Goal: Task Accomplishment & Management: Use online tool/utility

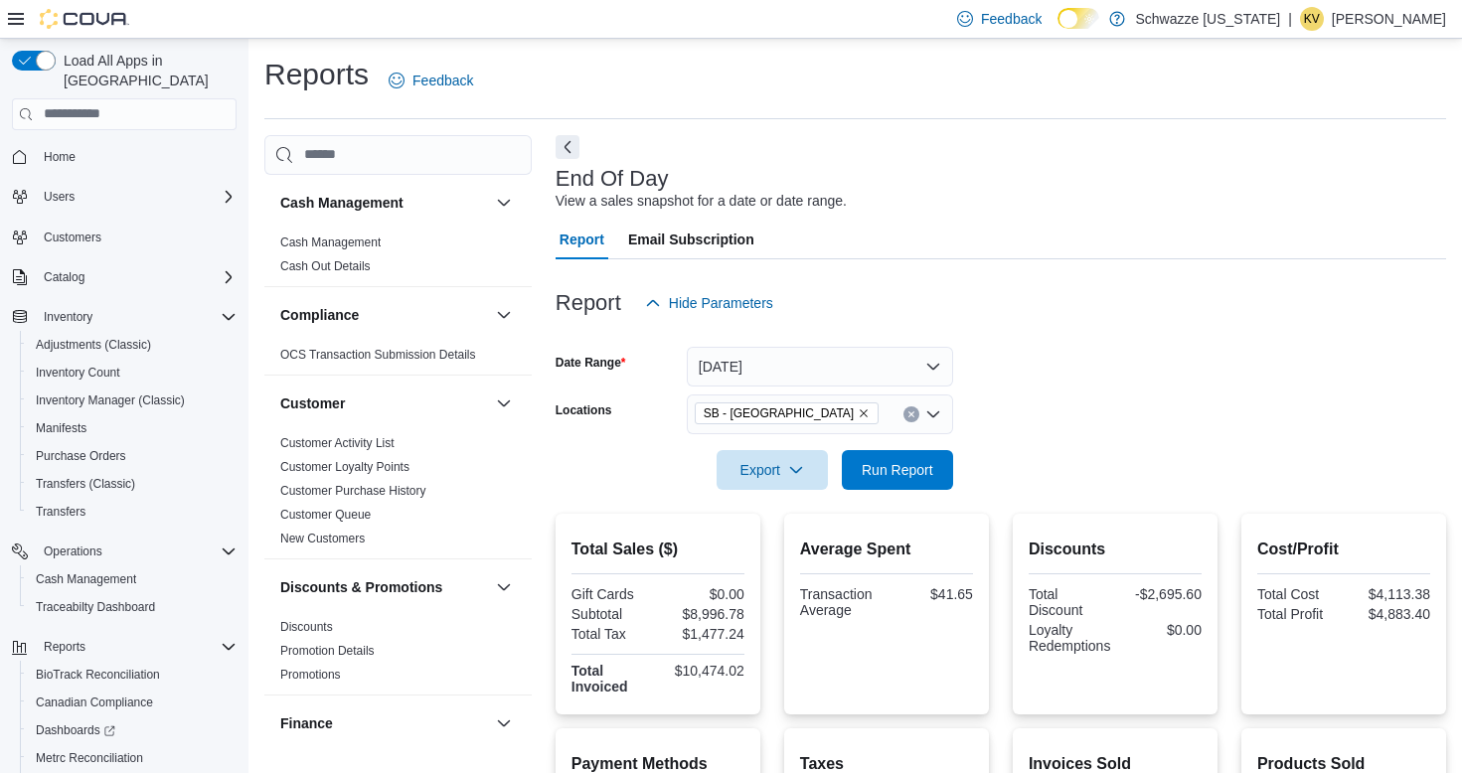
scroll to position [99, 0]
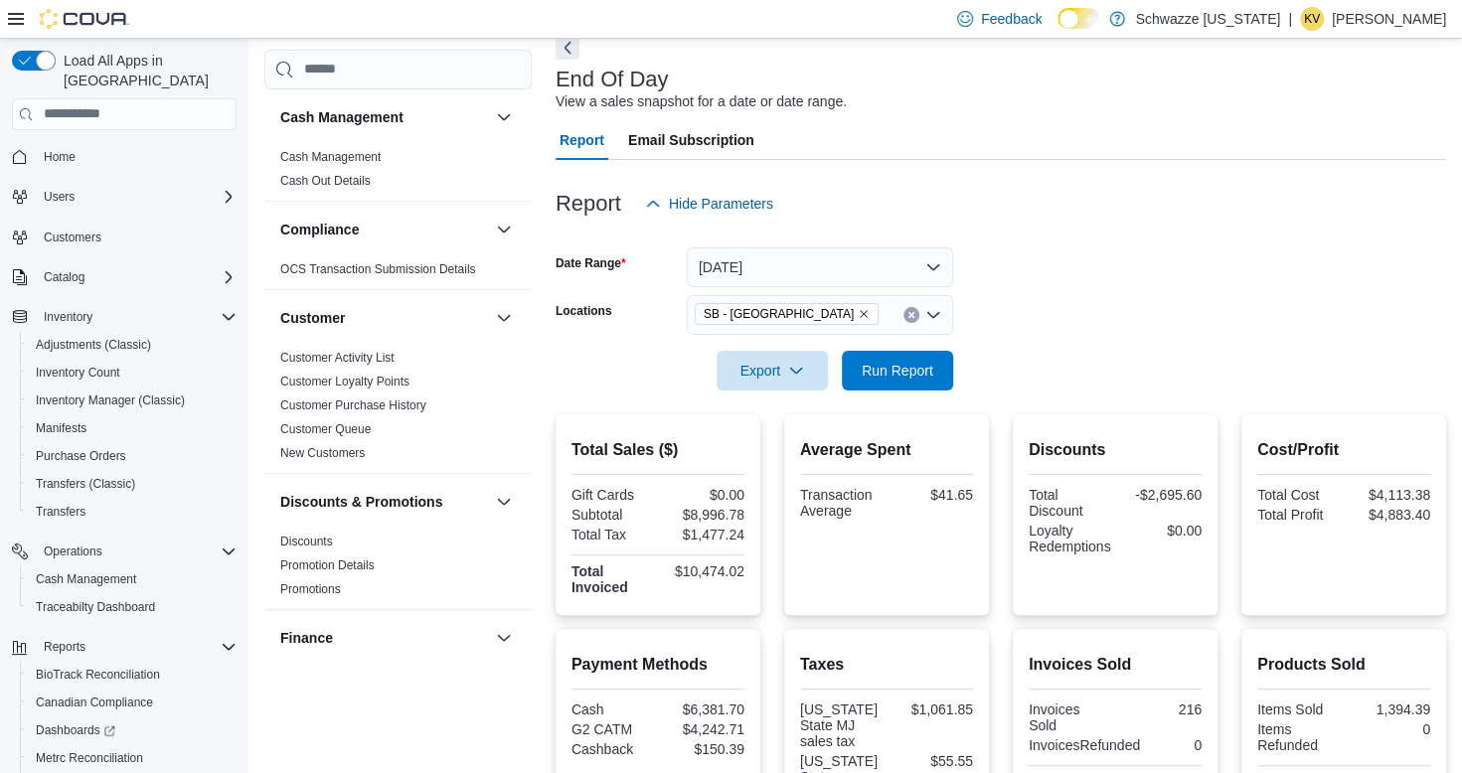
click at [922, 134] on div "Report Email Subscription" at bounding box center [1000, 140] width 890 height 40
click at [867, 84] on div "End Of Day View a sales snapshot for a date or date range." at bounding box center [995, 90] width 880 height 45
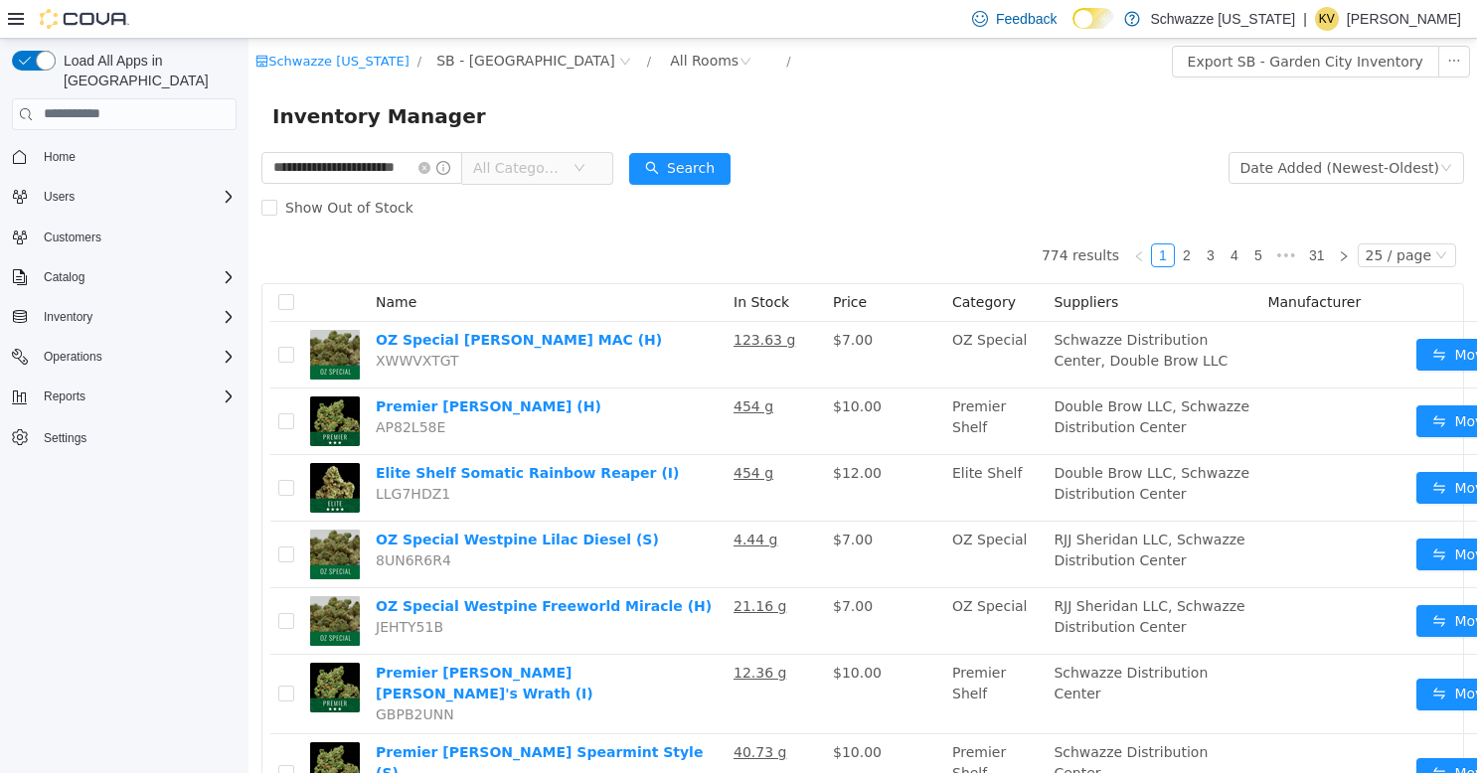
type input "**********"
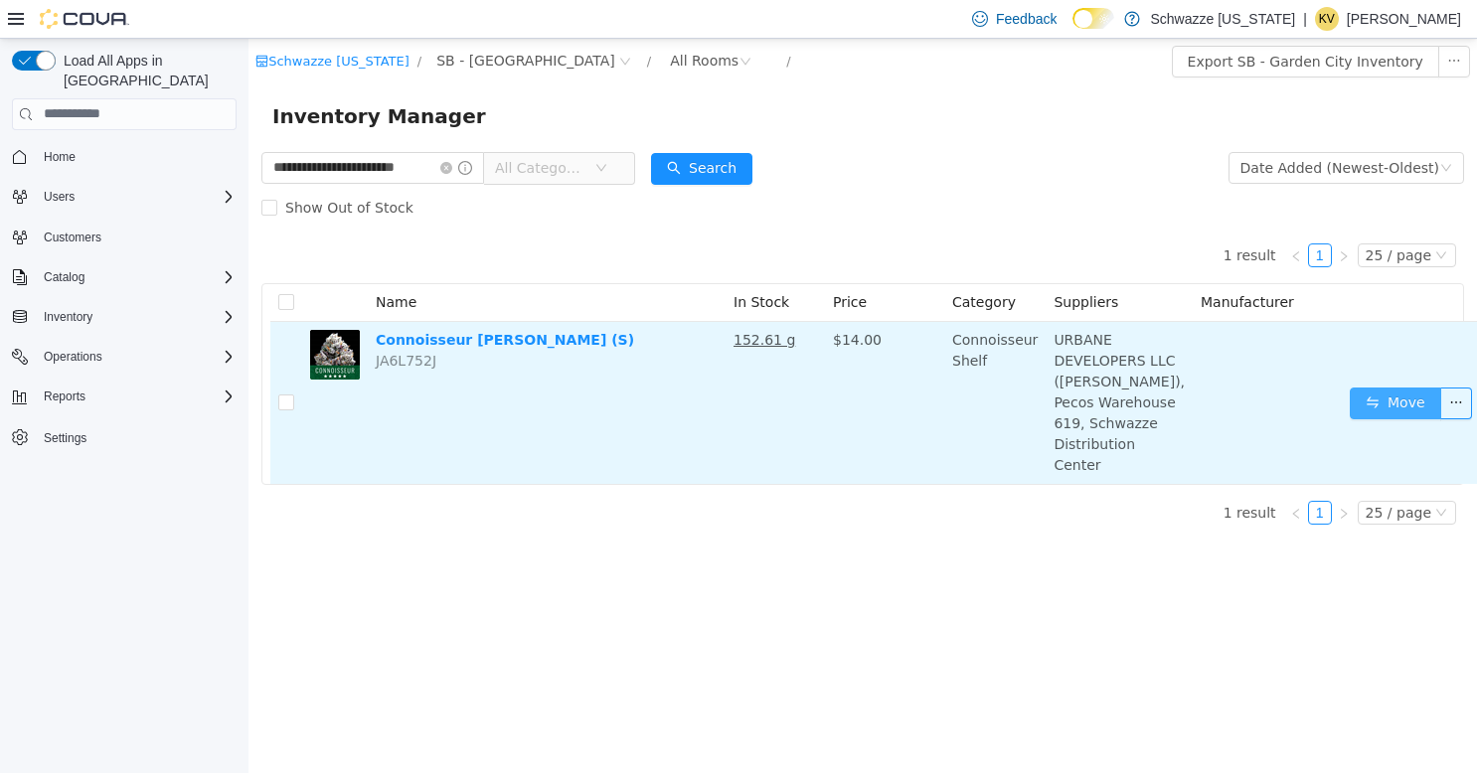
click at [1349, 418] on button "Move" at bounding box center [1394, 403] width 91 height 32
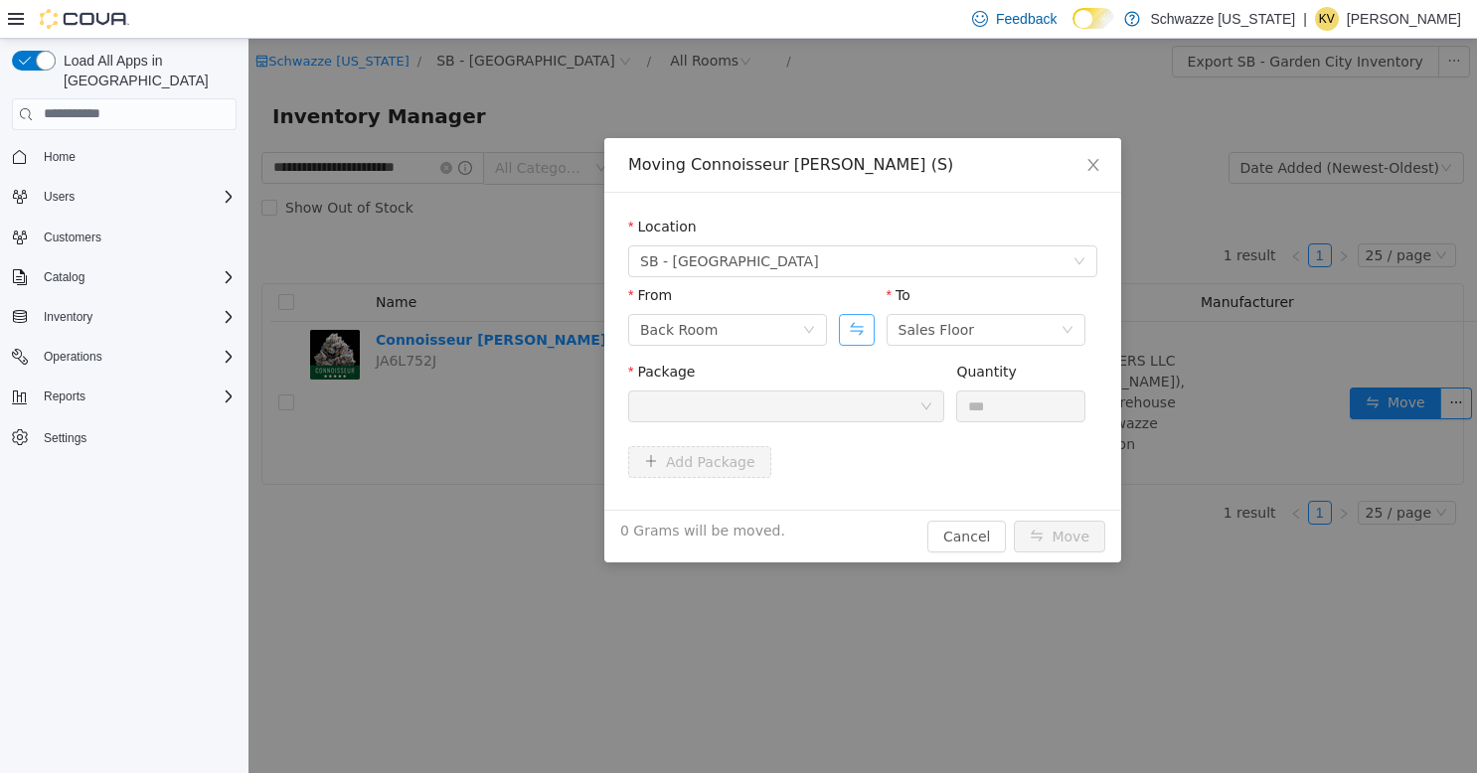
click at [865, 329] on button "Swap" at bounding box center [856, 329] width 35 height 32
click at [827, 391] on div at bounding box center [779, 406] width 279 height 30
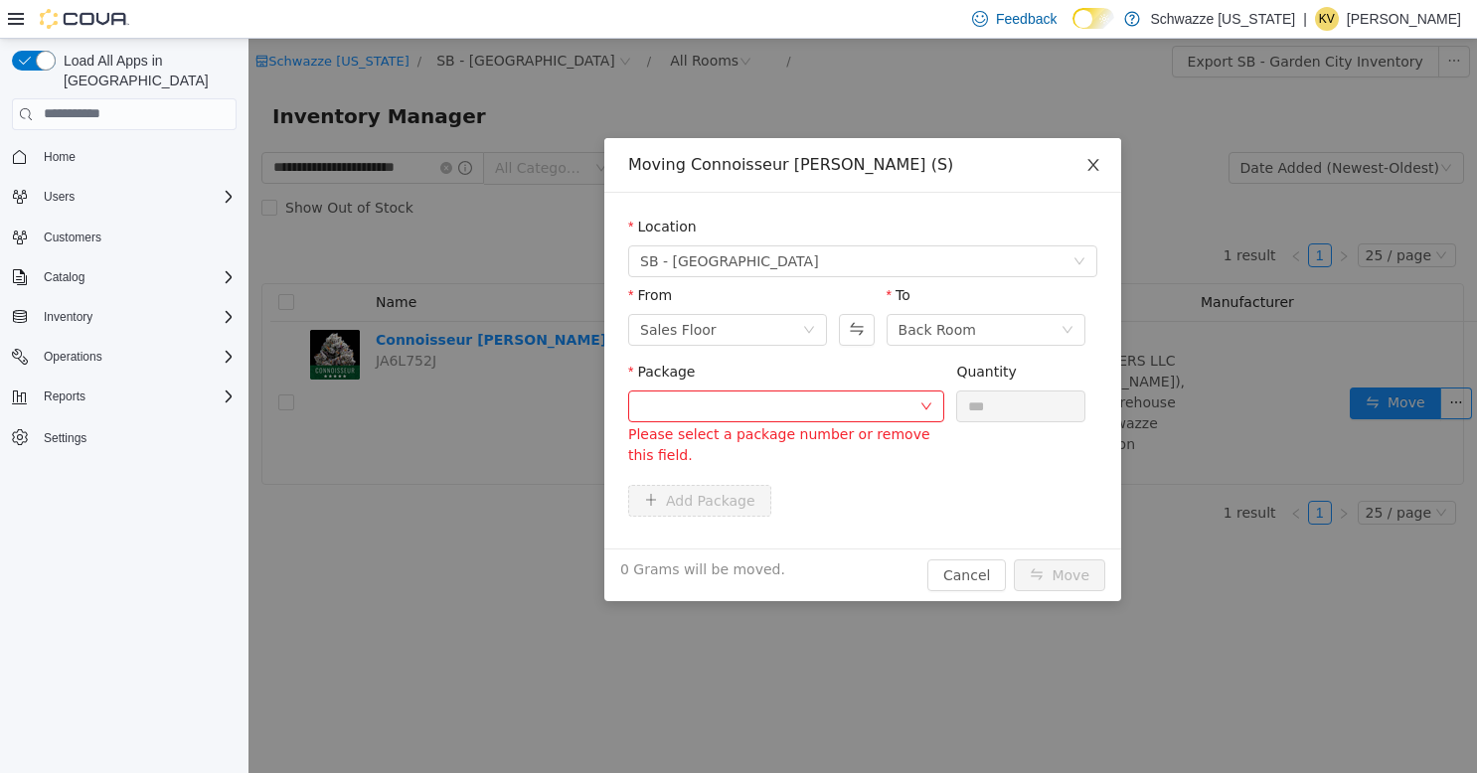
click at [1087, 170] on icon "icon: close" at bounding box center [1093, 164] width 16 height 16
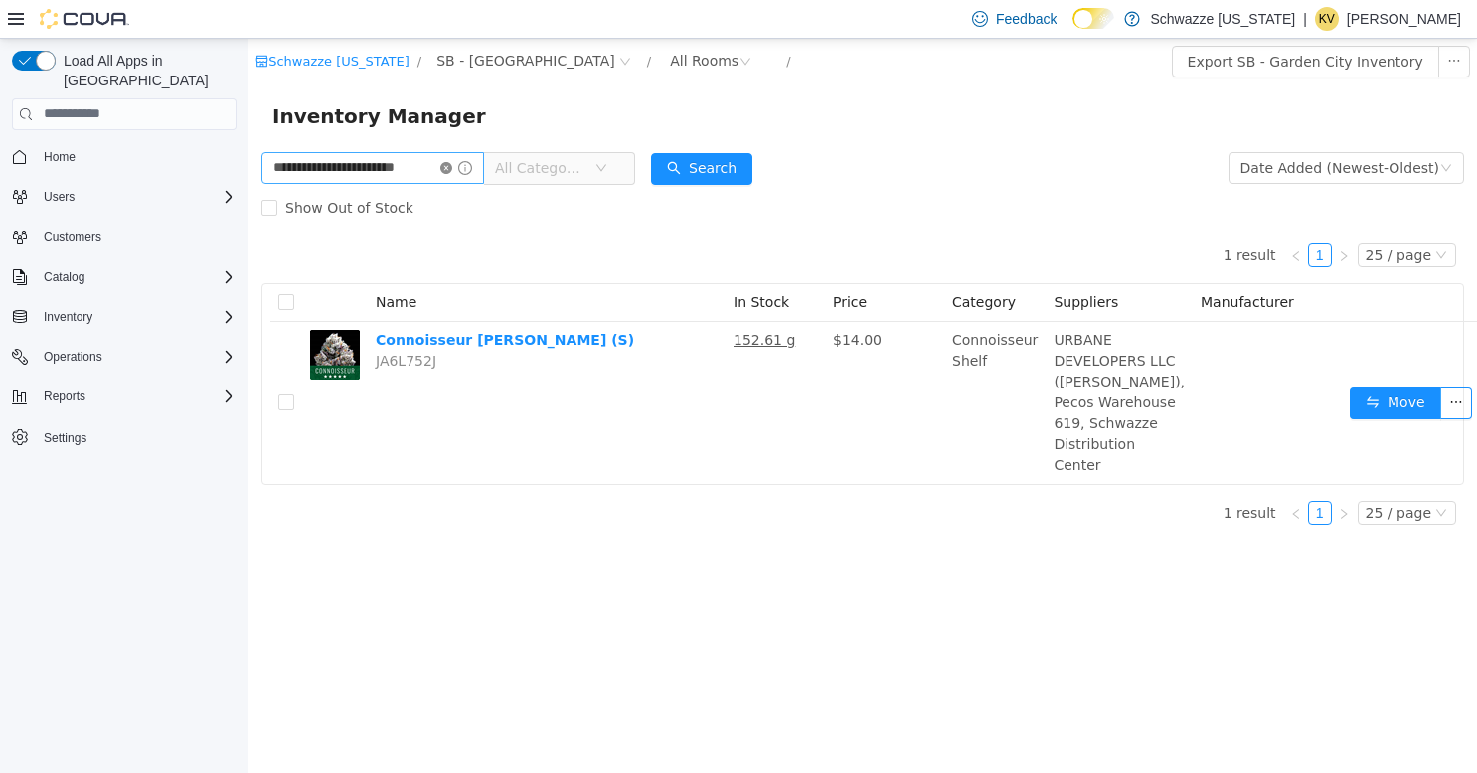
click at [445, 163] on icon "icon: close-circle" at bounding box center [446, 167] width 12 height 12
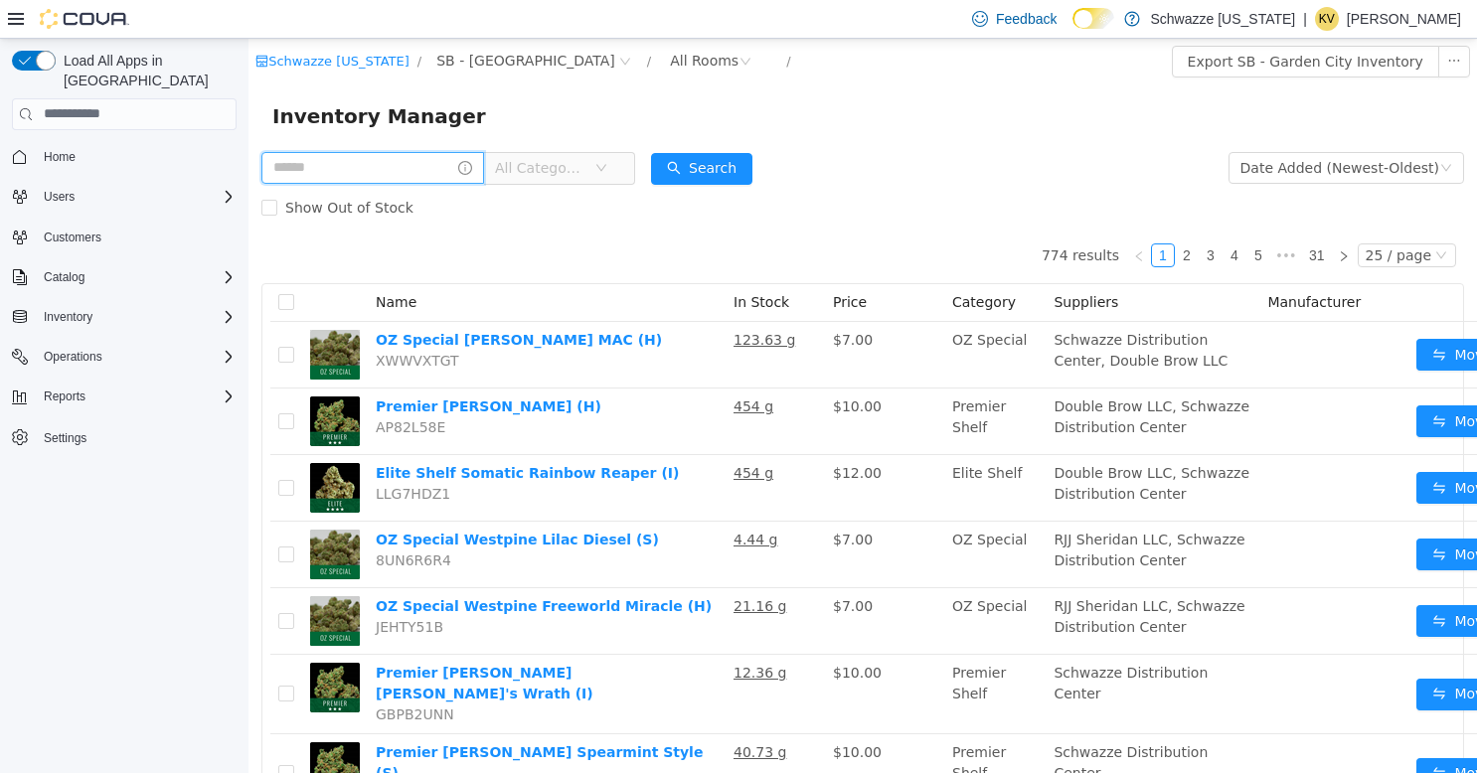
click at [413, 163] on input "text" at bounding box center [372, 167] width 223 height 32
type input "**********"
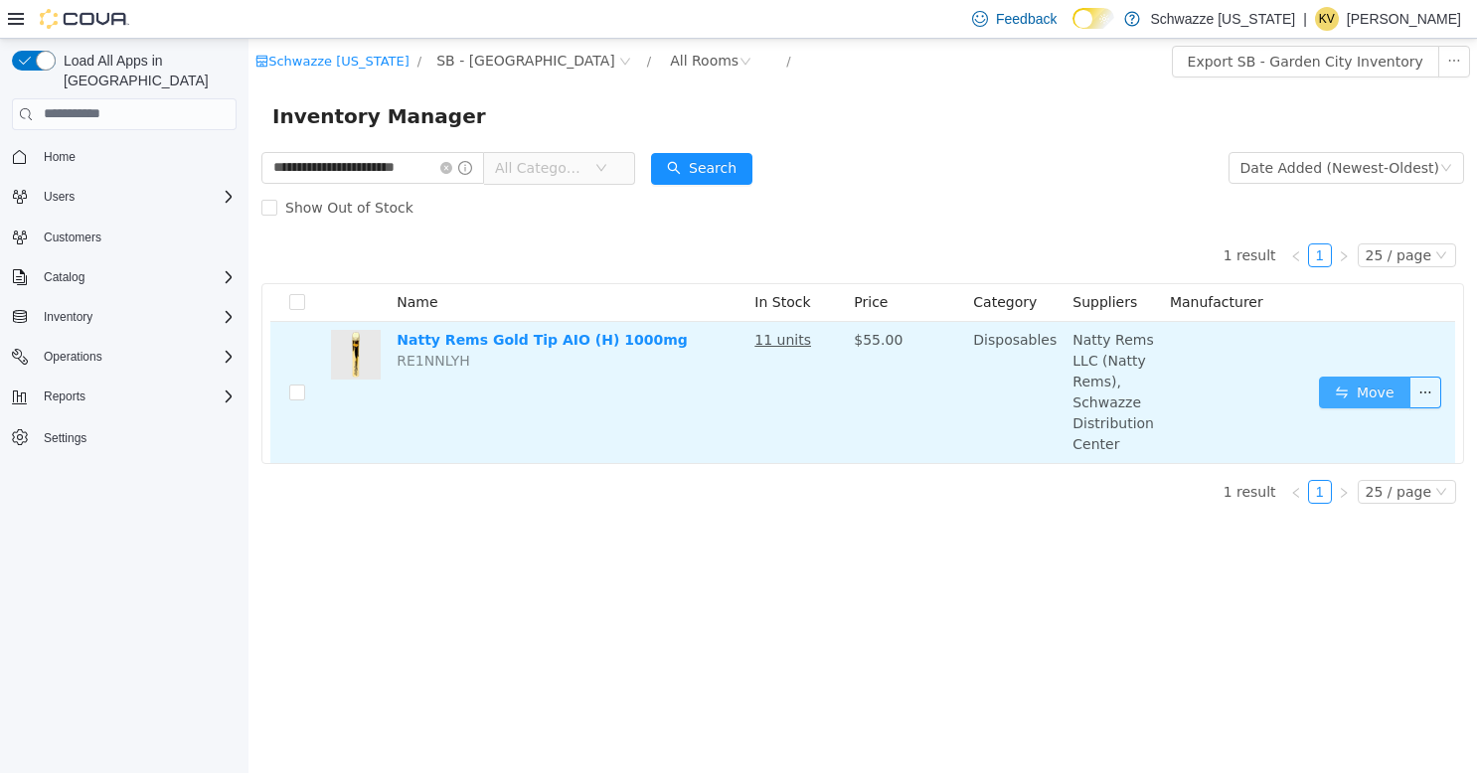
click at [1353, 387] on button "Move" at bounding box center [1364, 392] width 91 height 32
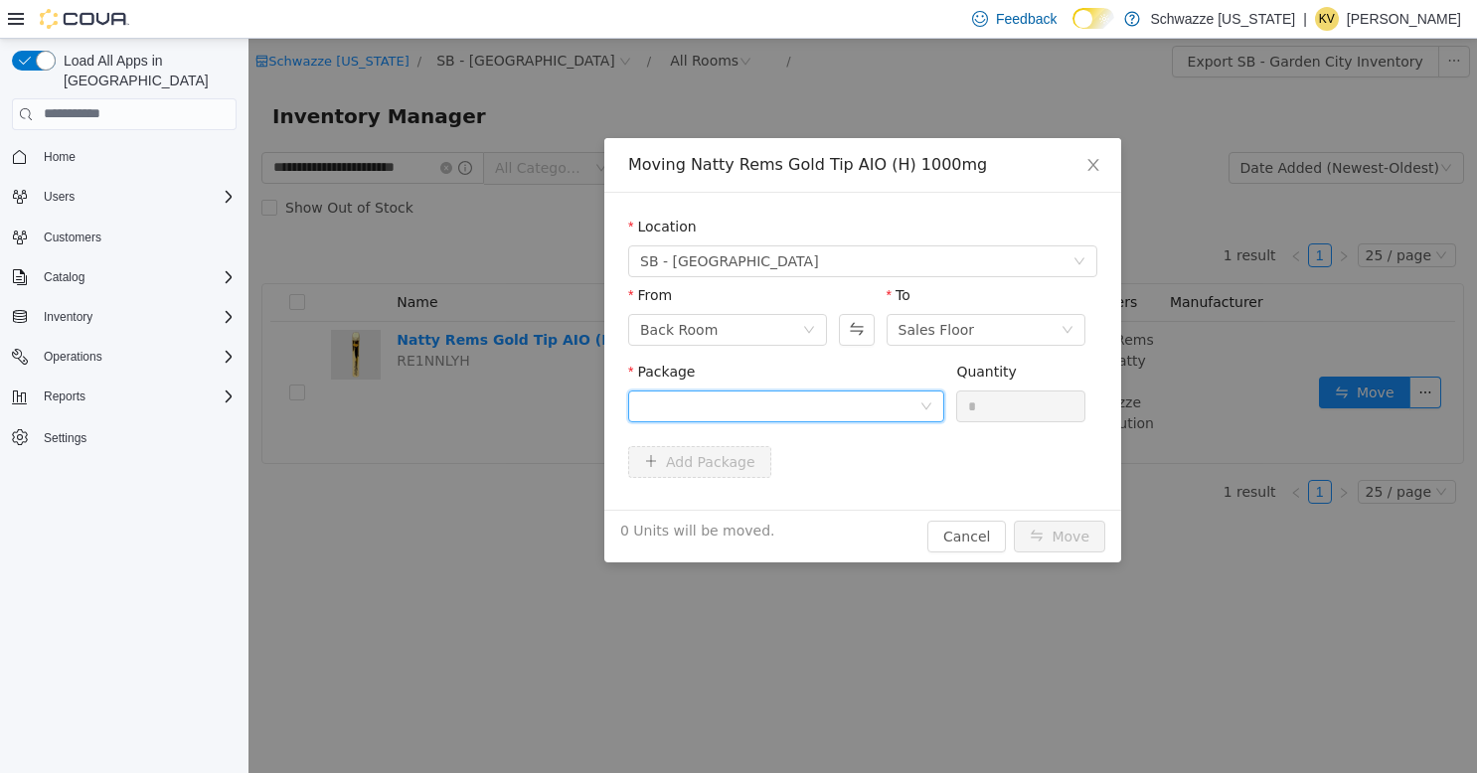
click at [922, 400] on icon "icon: down" at bounding box center [926, 405] width 12 height 12
click at [861, 333] on button "Swap" at bounding box center [856, 329] width 35 height 32
click at [853, 407] on div at bounding box center [779, 406] width 279 height 30
click at [1081, 167] on span "Close" at bounding box center [1093, 165] width 56 height 56
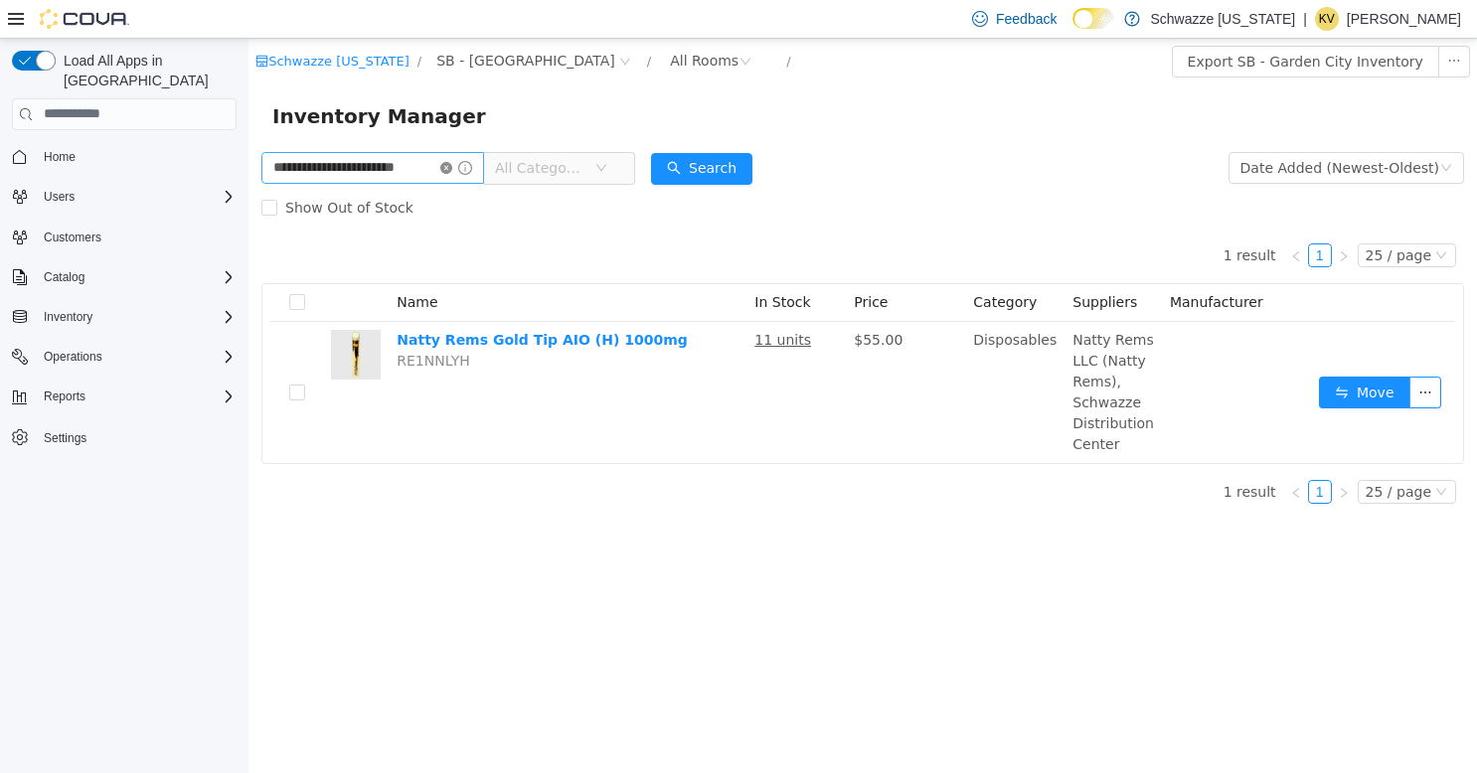
click at [441, 167] on icon "icon: close-circle" at bounding box center [446, 167] width 12 height 12
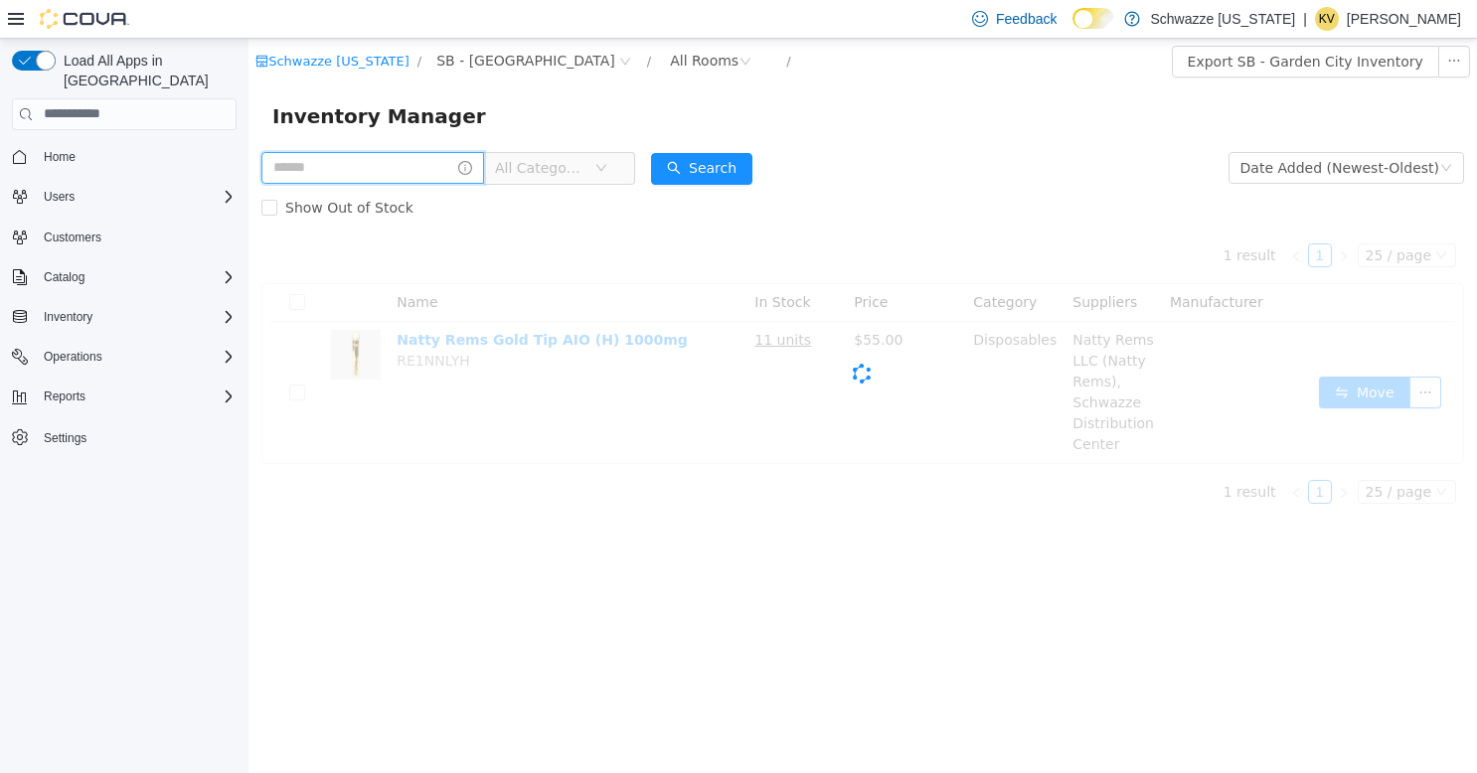
click at [368, 173] on input "text" at bounding box center [372, 167] width 223 height 32
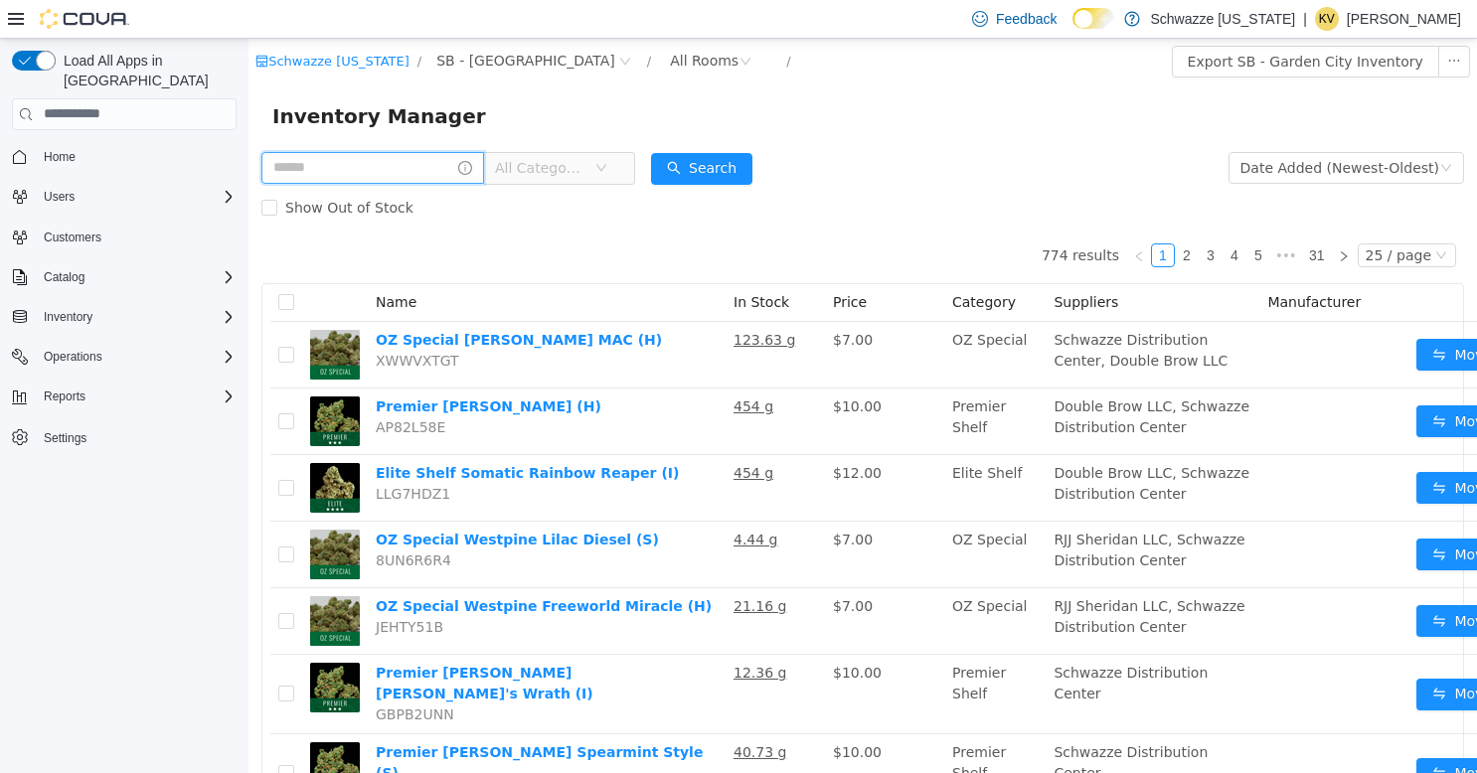
click at [395, 172] on input "text" at bounding box center [372, 167] width 223 height 32
type input "**********"
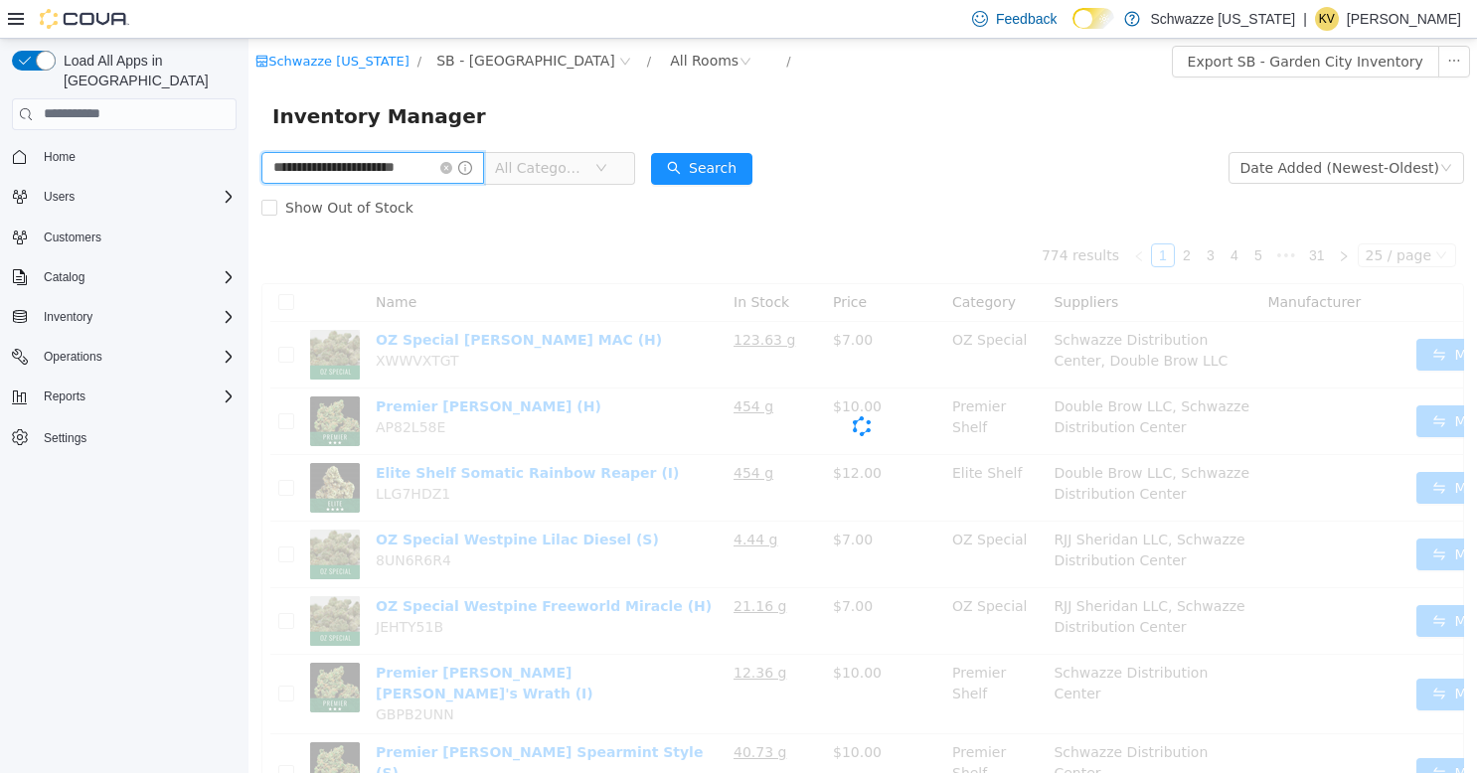
scroll to position [0, 19]
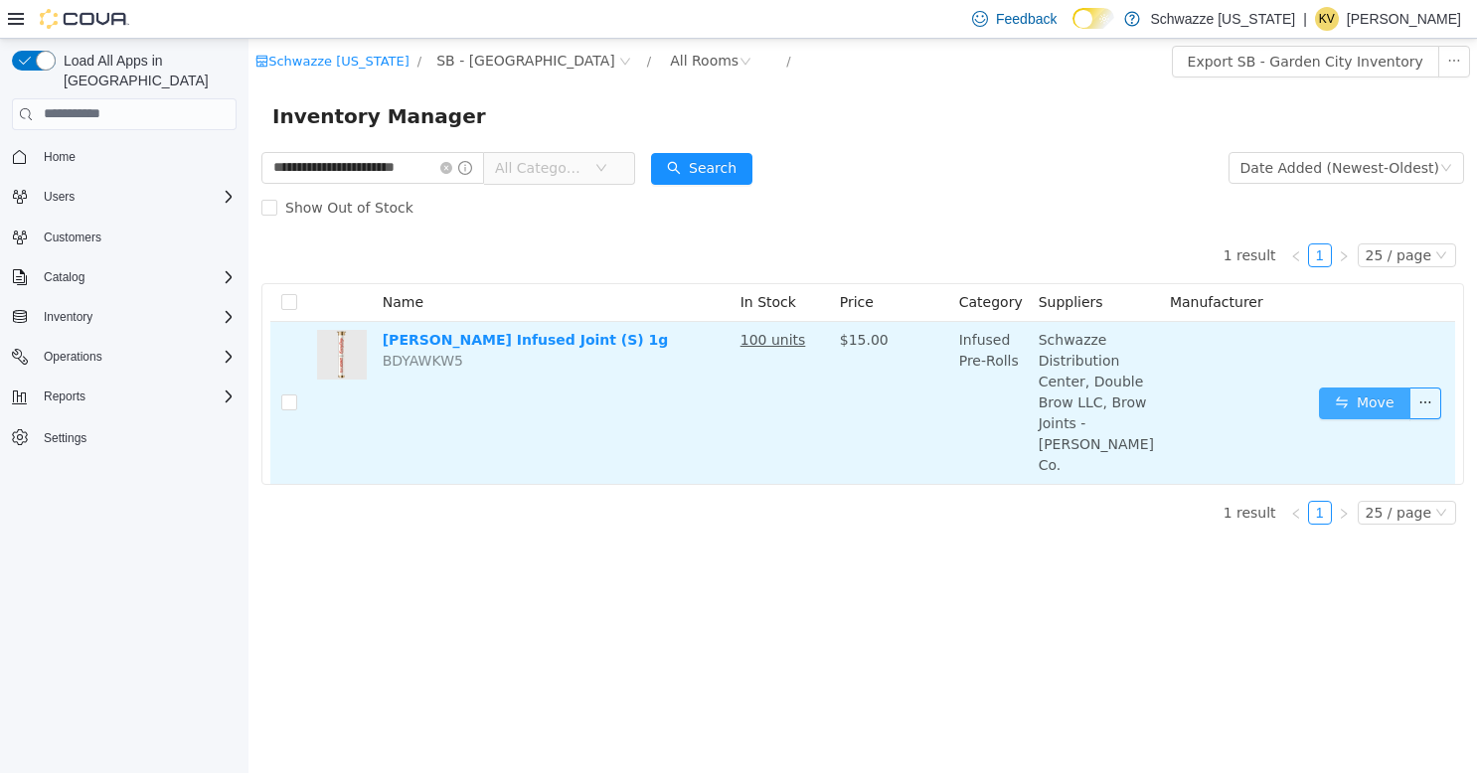
click at [1327, 393] on button "Move" at bounding box center [1364, 403] width 91 height 32
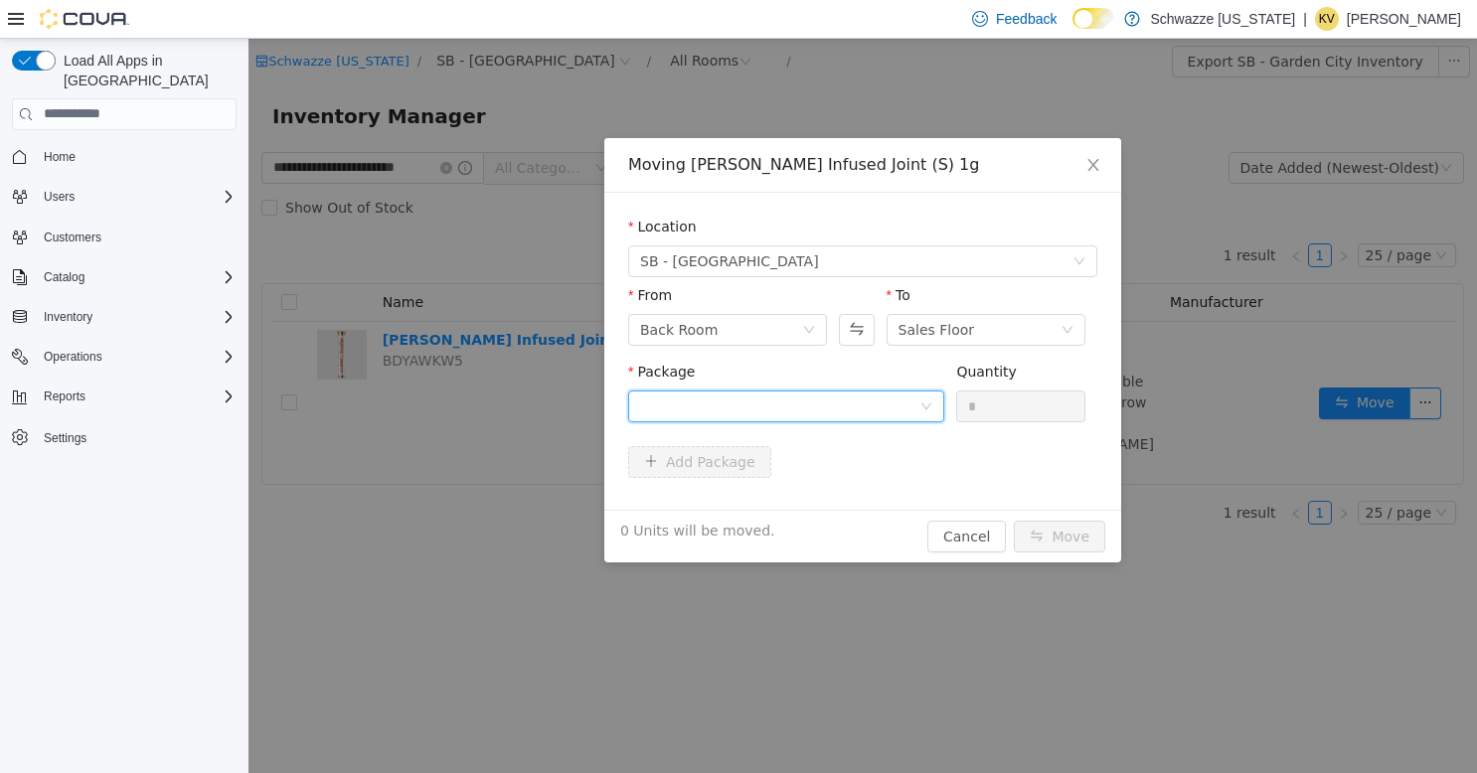
click at [866, 400] on div at bounding box center [779, 406] width 279 height 30
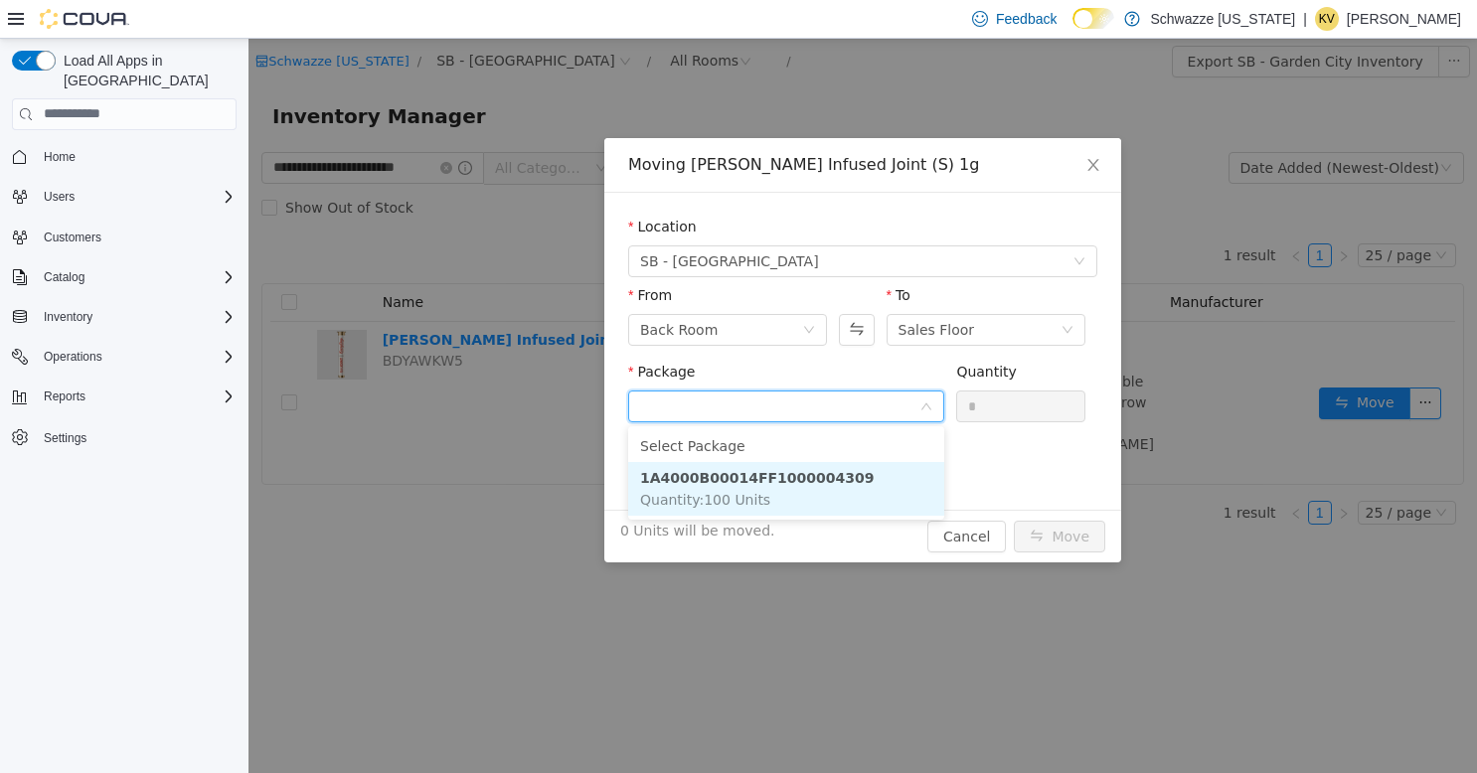
click at [807, 480] on strong "1A4000B00014FF1000004309" at bounding box center [757, 477] width 234 height 16
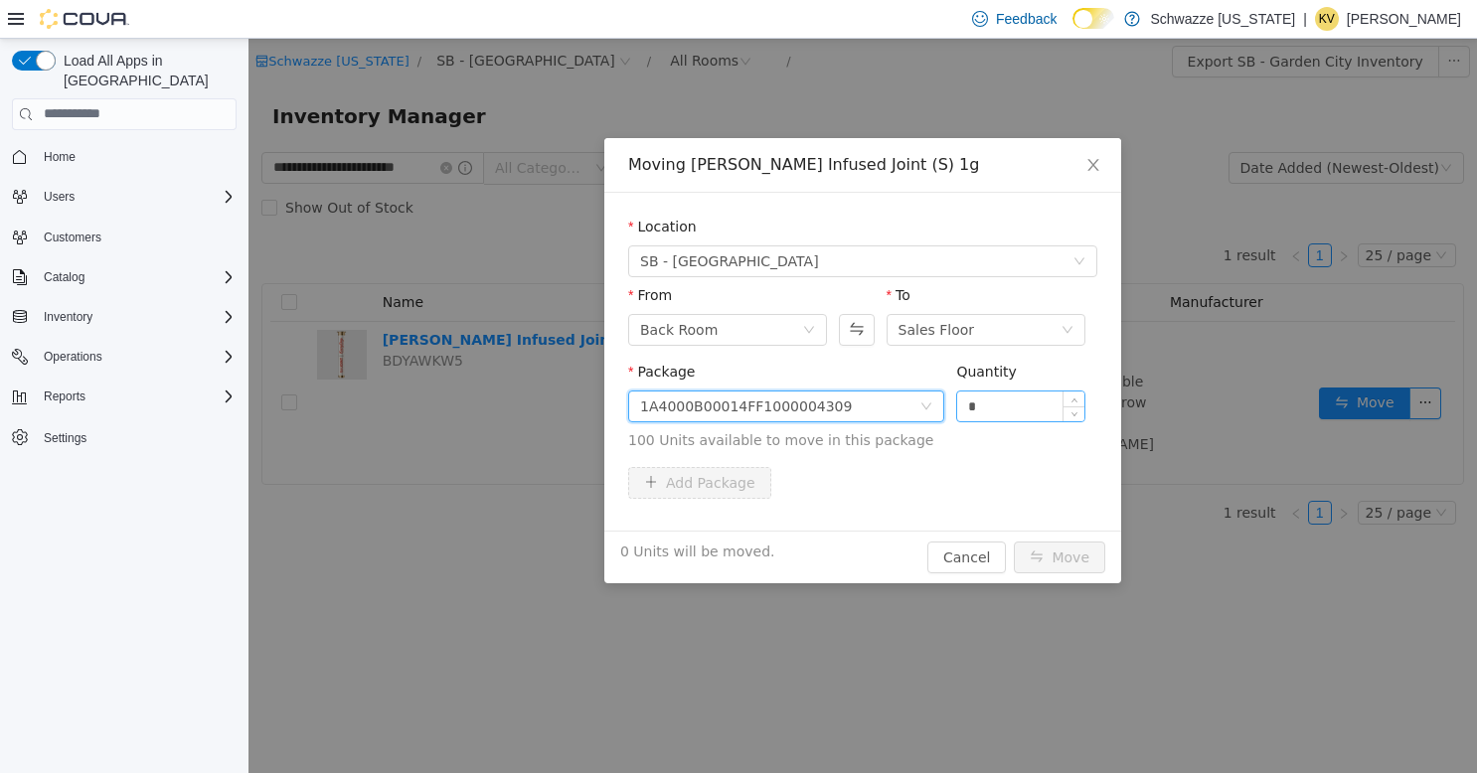
click at [986, 407] on input "*" at bounding box center [1020, 406] width 127 height 30
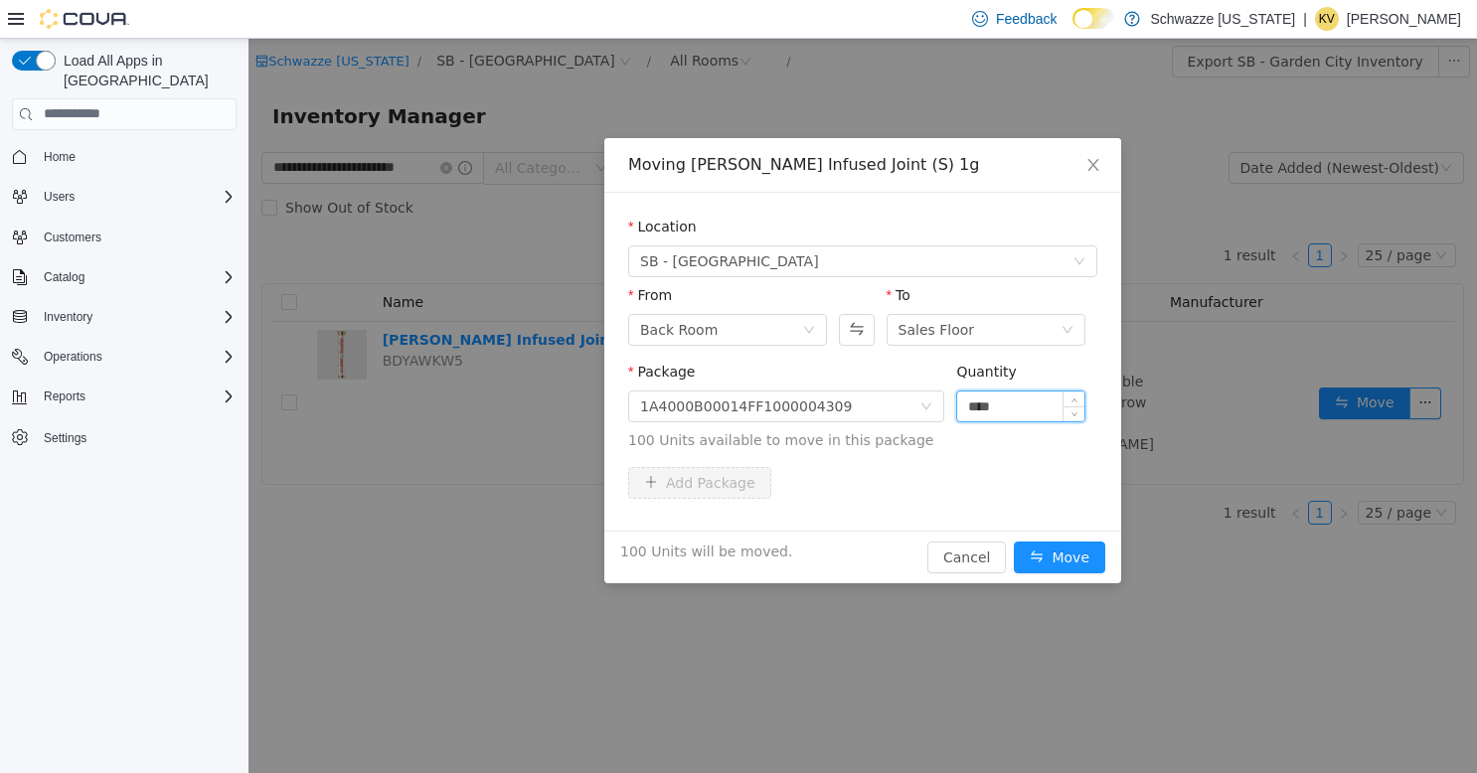
type input "****"
click at [1014, 541] on button "Move" at bounding box center [1059, 557] width 91 height 32
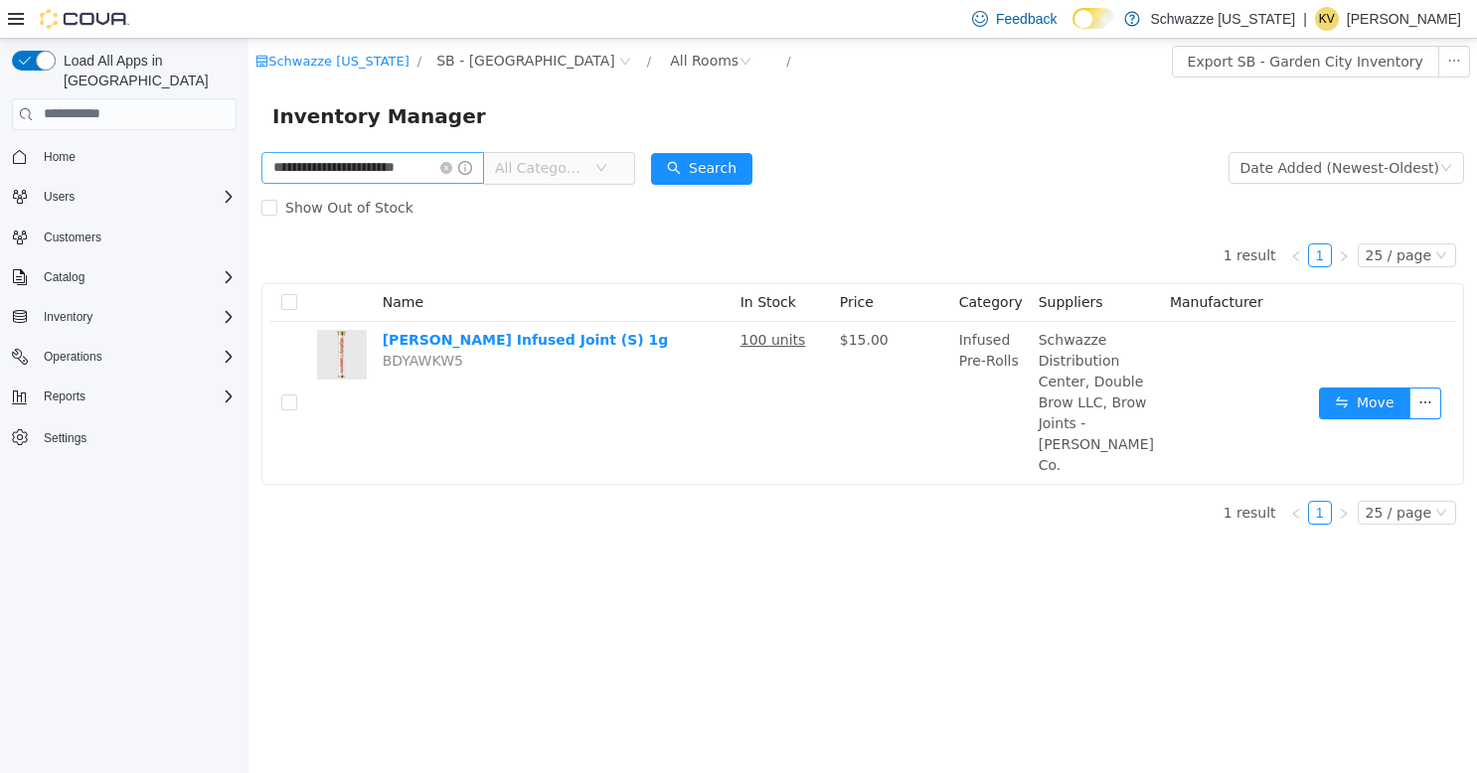
drag, startPoint x: 448, startPoint y: 171, endPoint x: 432, endPoint y: 170, distance: 15.9
click at [448, 171] on icon "icon: close-circle" at bounding box center [446, 167] width 12 height 12
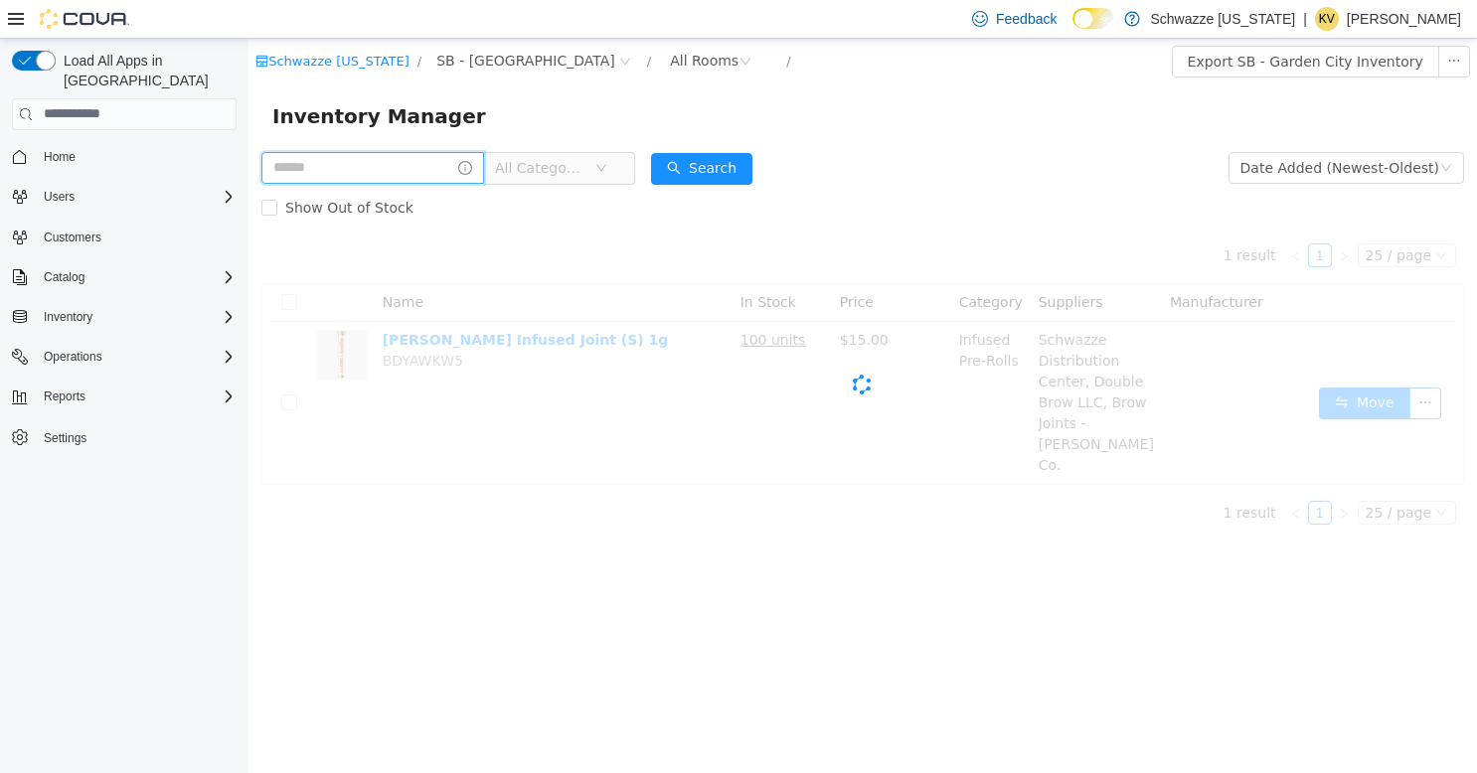
click at [374, 170] on input "text" at bounding box center [372, 167] width 223 height 32
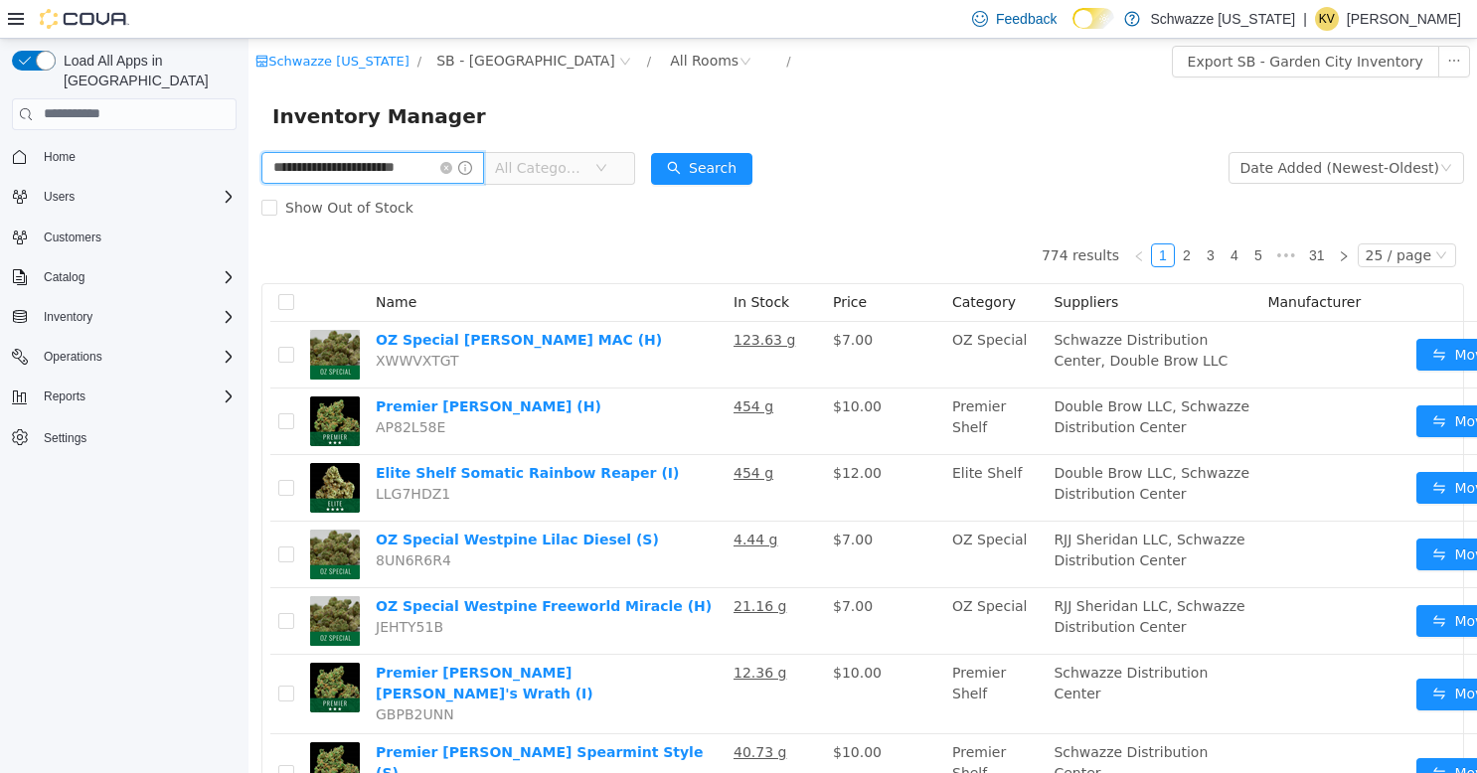
type input "**********"
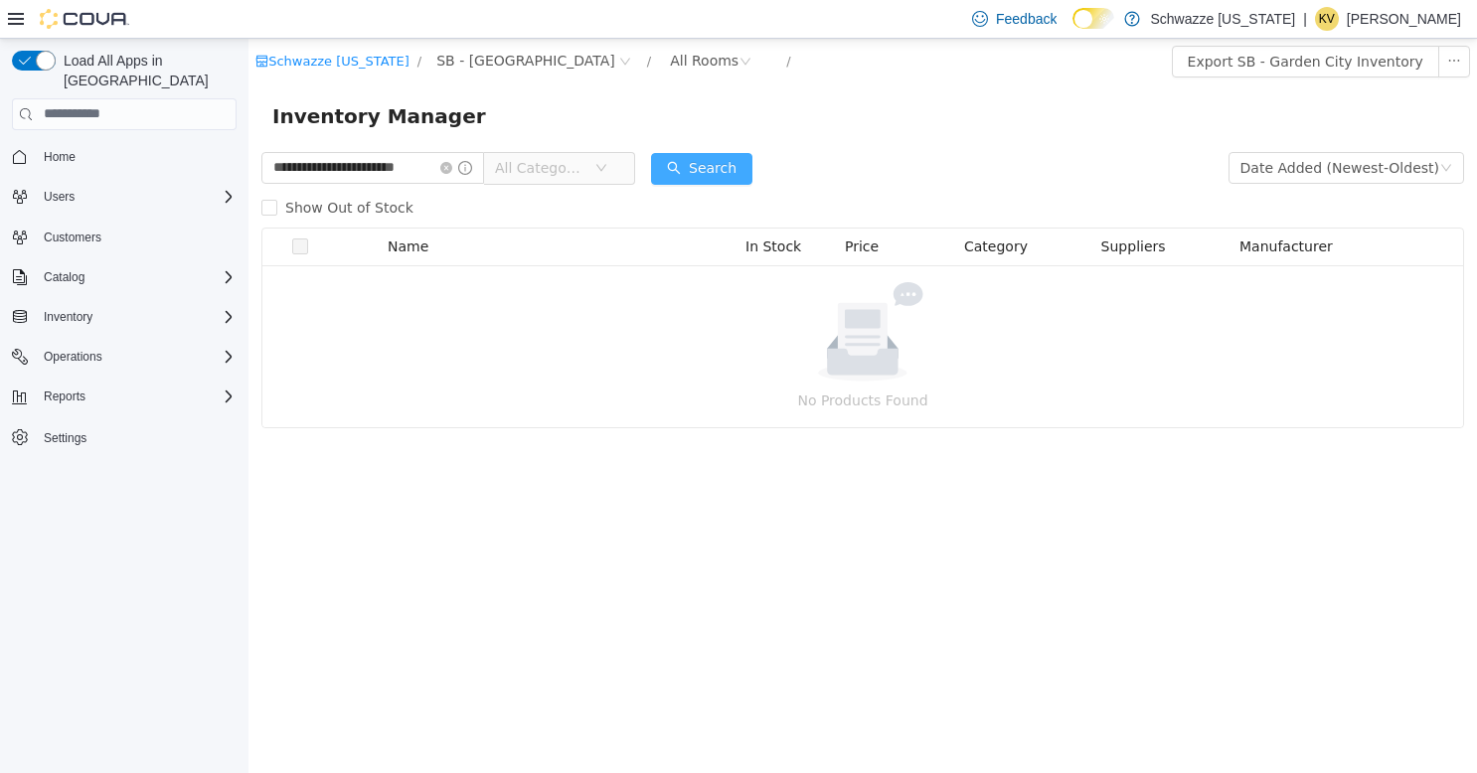
click at [693, 162] on button "Search" at bounding box center [701, 168] width 101 height 32
click at [449, 166] on icon "icon: close-circle" at bounding box center [446, 167] width 12 height 12
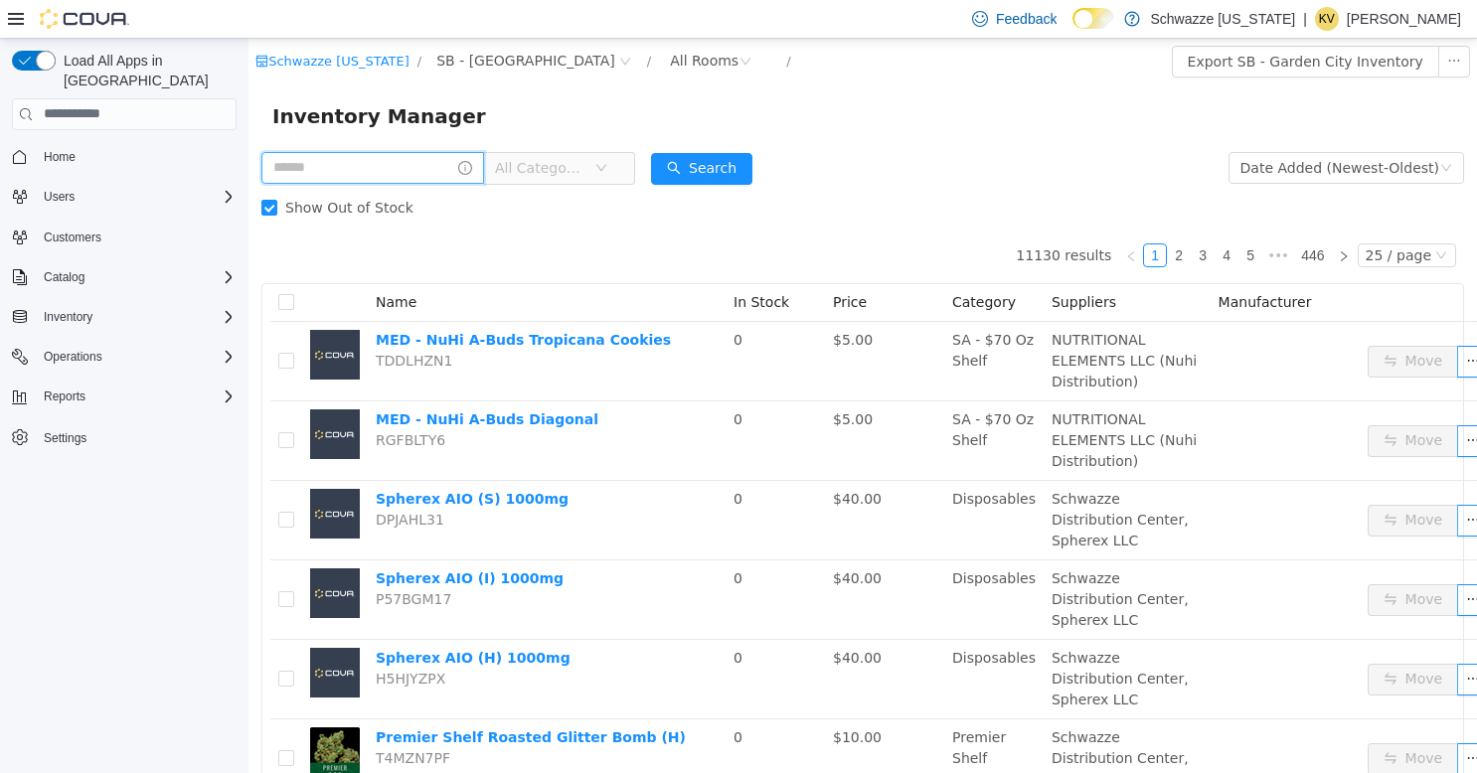
click at [382, 170] on input "text" at bounding box center [372, 167] width 223 height 32
type input "**********"
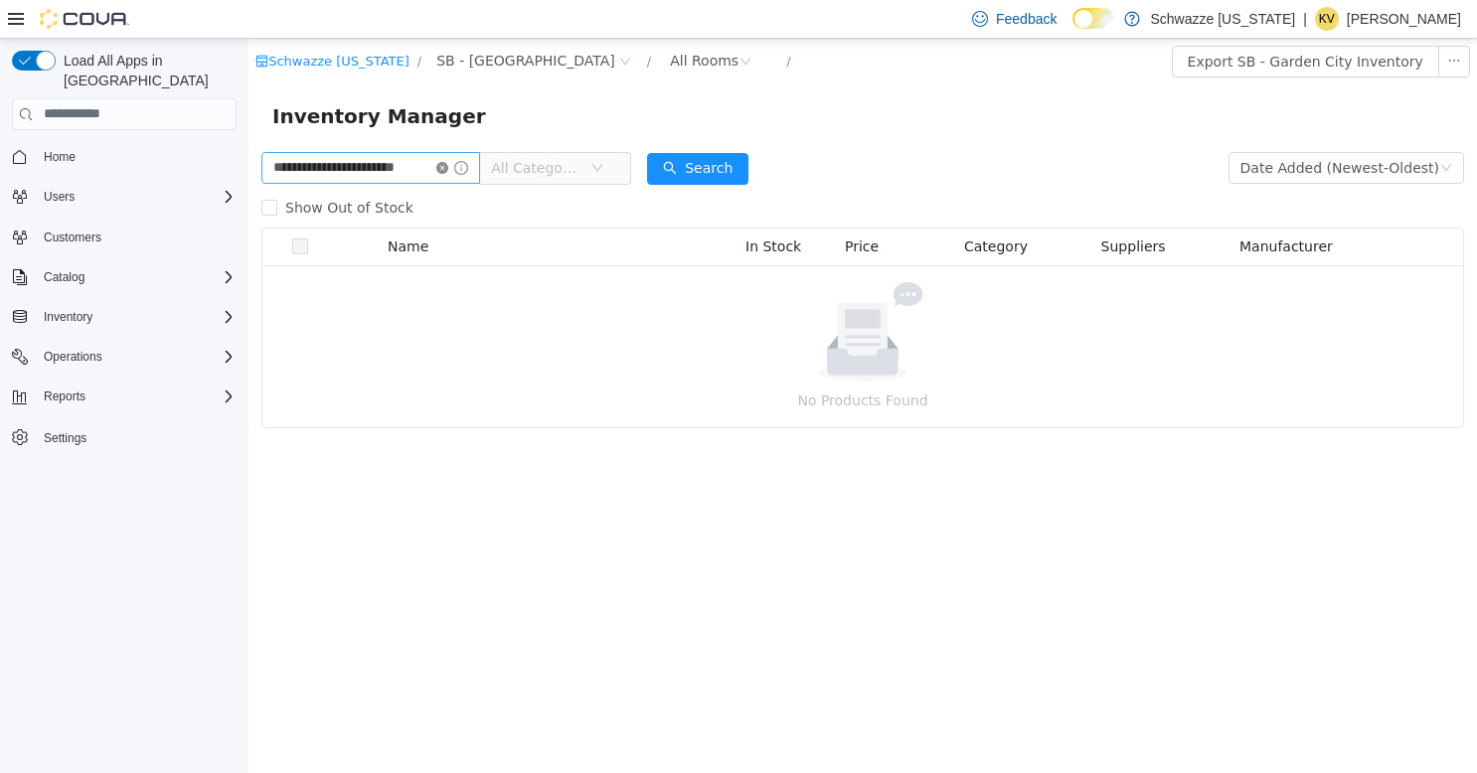
click at [442, 168] on icon "icon: close-circle" at bounding box center [442, 167] width 12 height 12
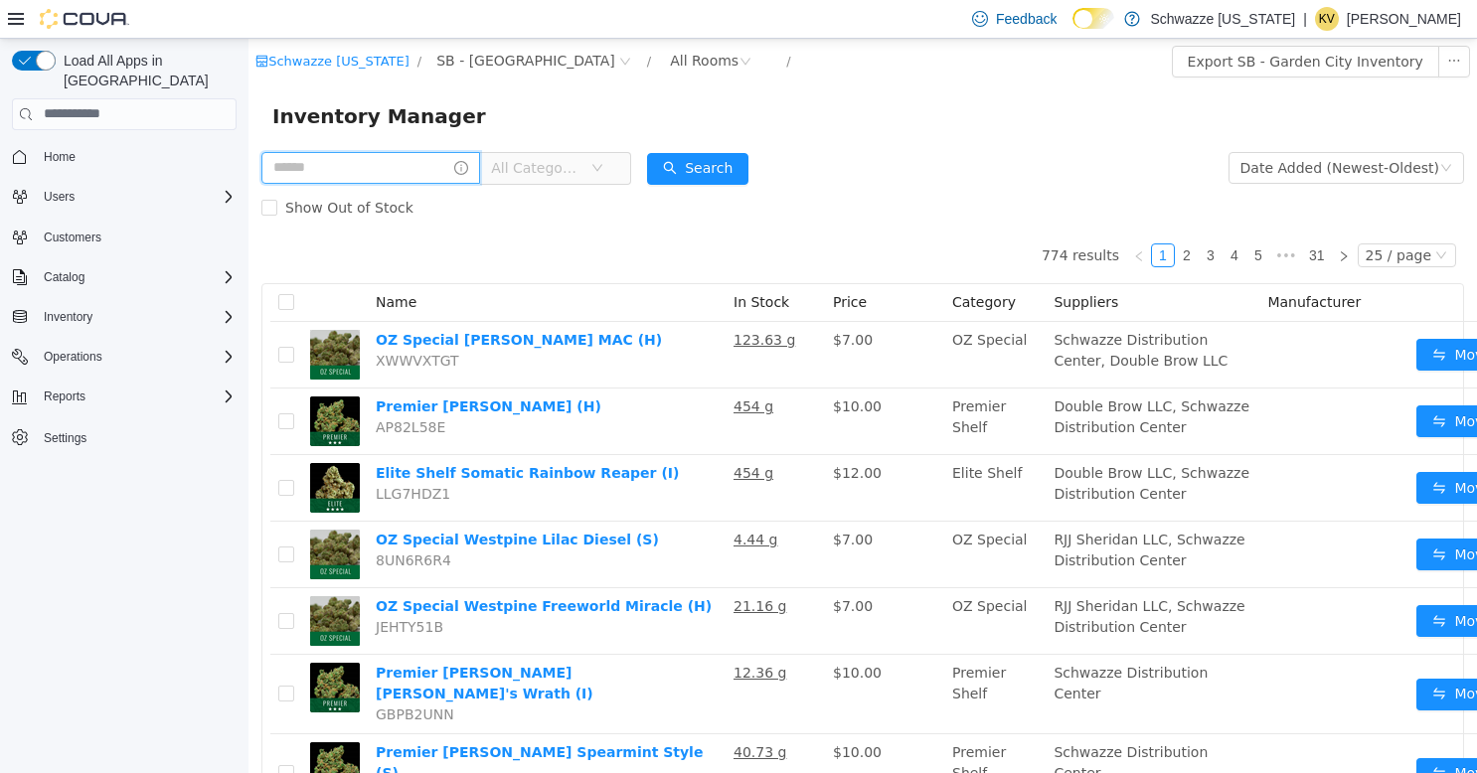
click at [406, 167] on input "text" at bounding box center [370, 167] width 219 height 32
type input "**********"
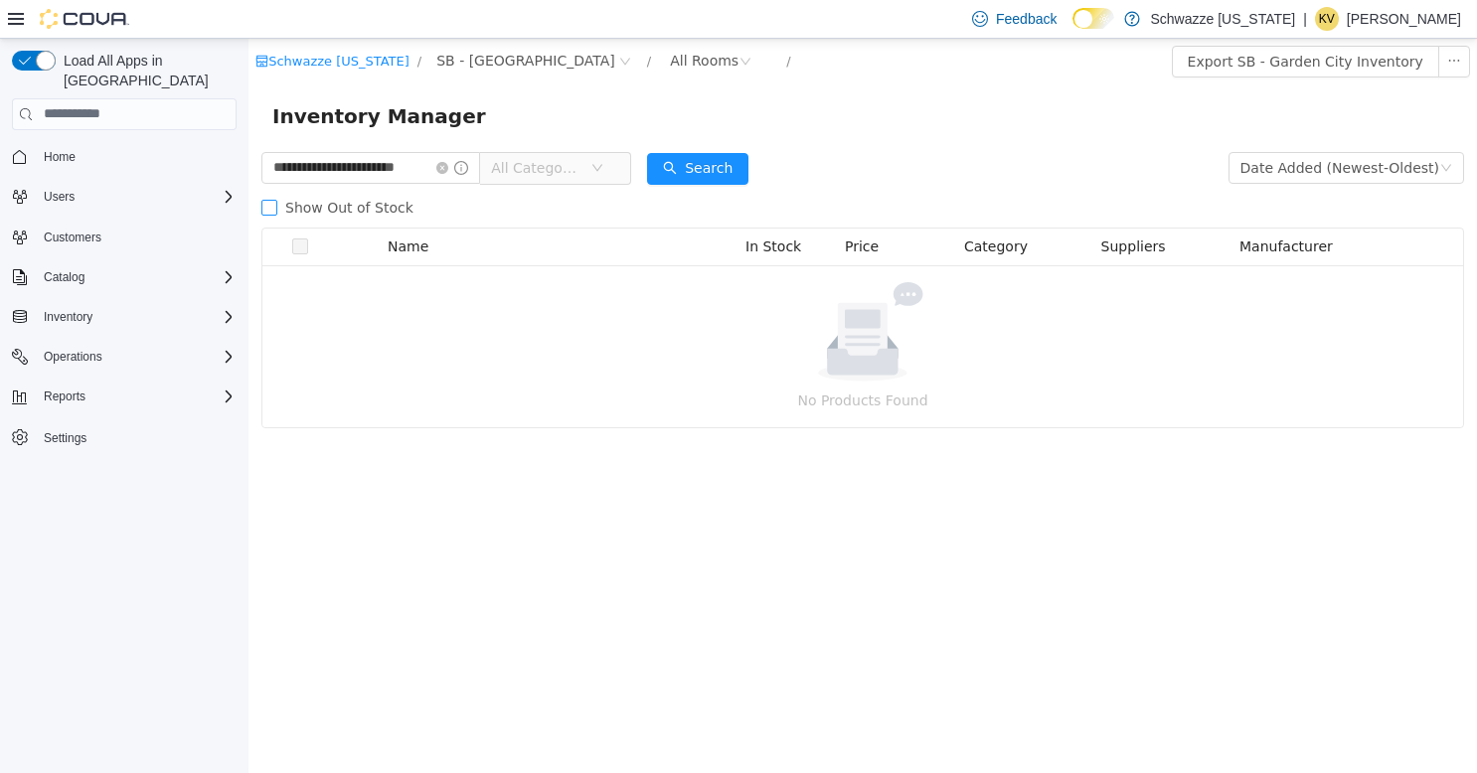
click at [280, 212] on span "Show Out of Stock" at bounding box center [349, 207] width 144 height 16
click at [669, 158] on button "Search" at bounding box center [697, 168] width 101 height 32
click at [445, 166] on icon "icon: close-circle" at bounding box center [442, 167] width 12 height 12
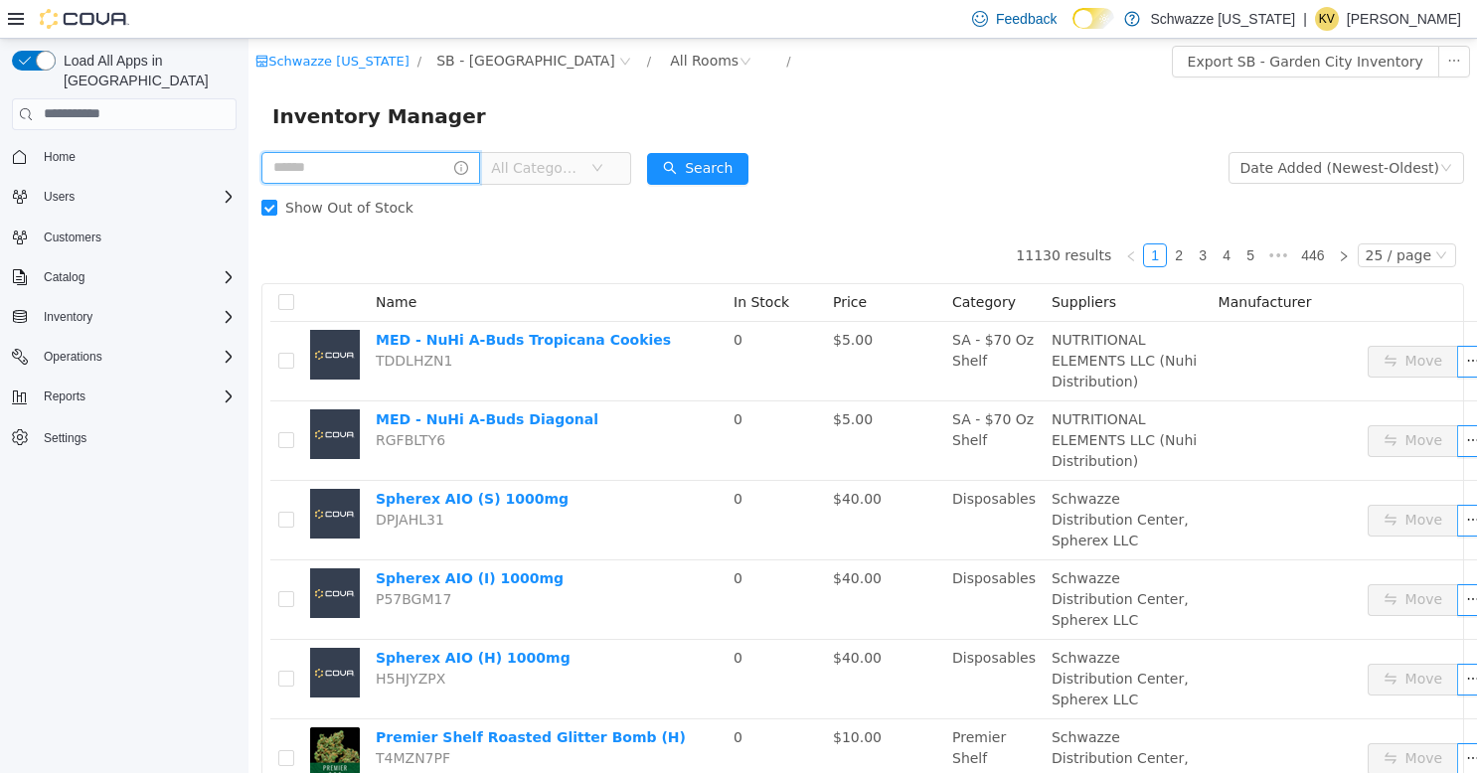
click at [415, 167] on input "text" at bounding box center [370, 167] width 219 height 32
type input "**********"
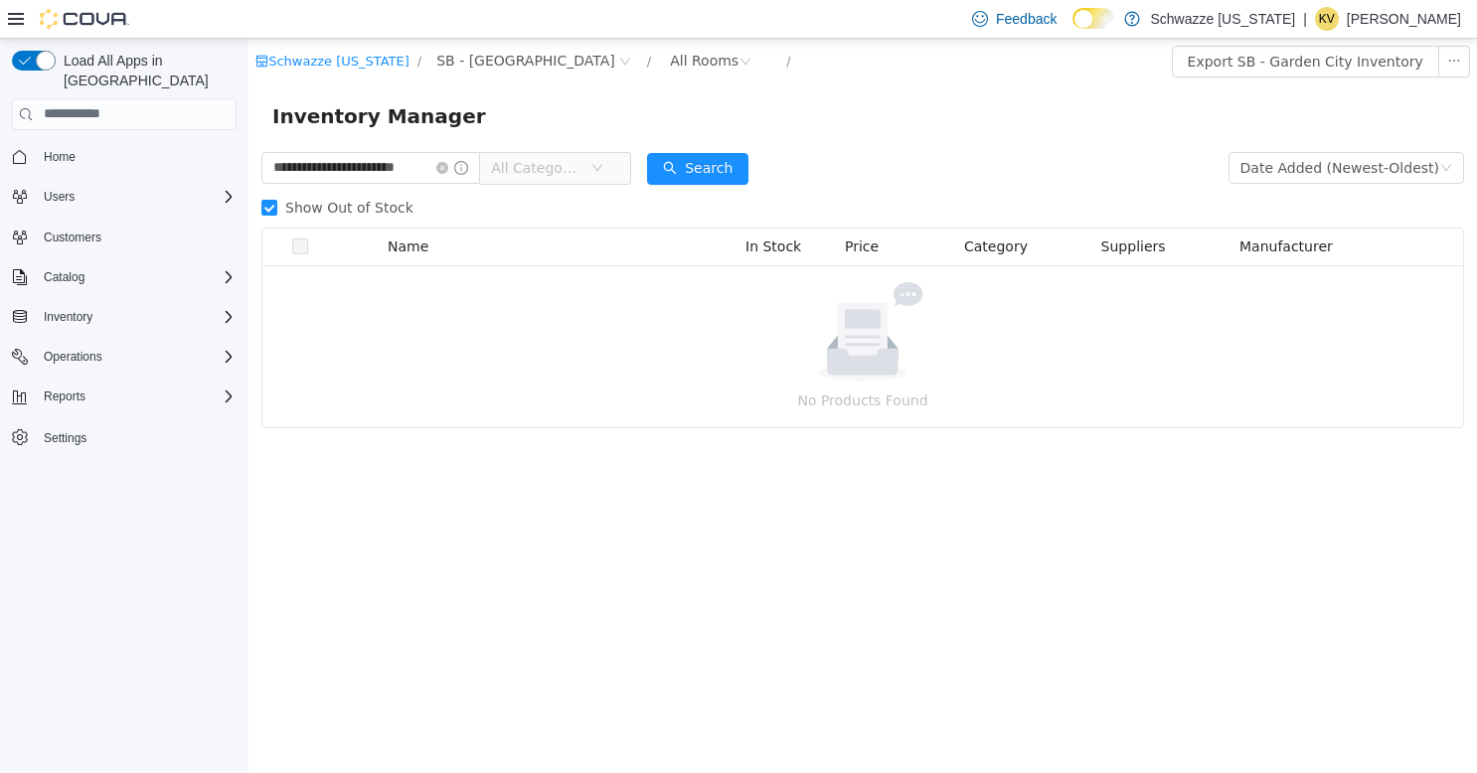
click at [260, 200] on div "**********" at bounding box center [862, 287] width 1228 height 280
click at [696, 182] on button "Search" at bounding box center [697, 168] width 101 height 32
click at [698, 181] on button "Search" at bounding box center [697, 168] width 101 height 32
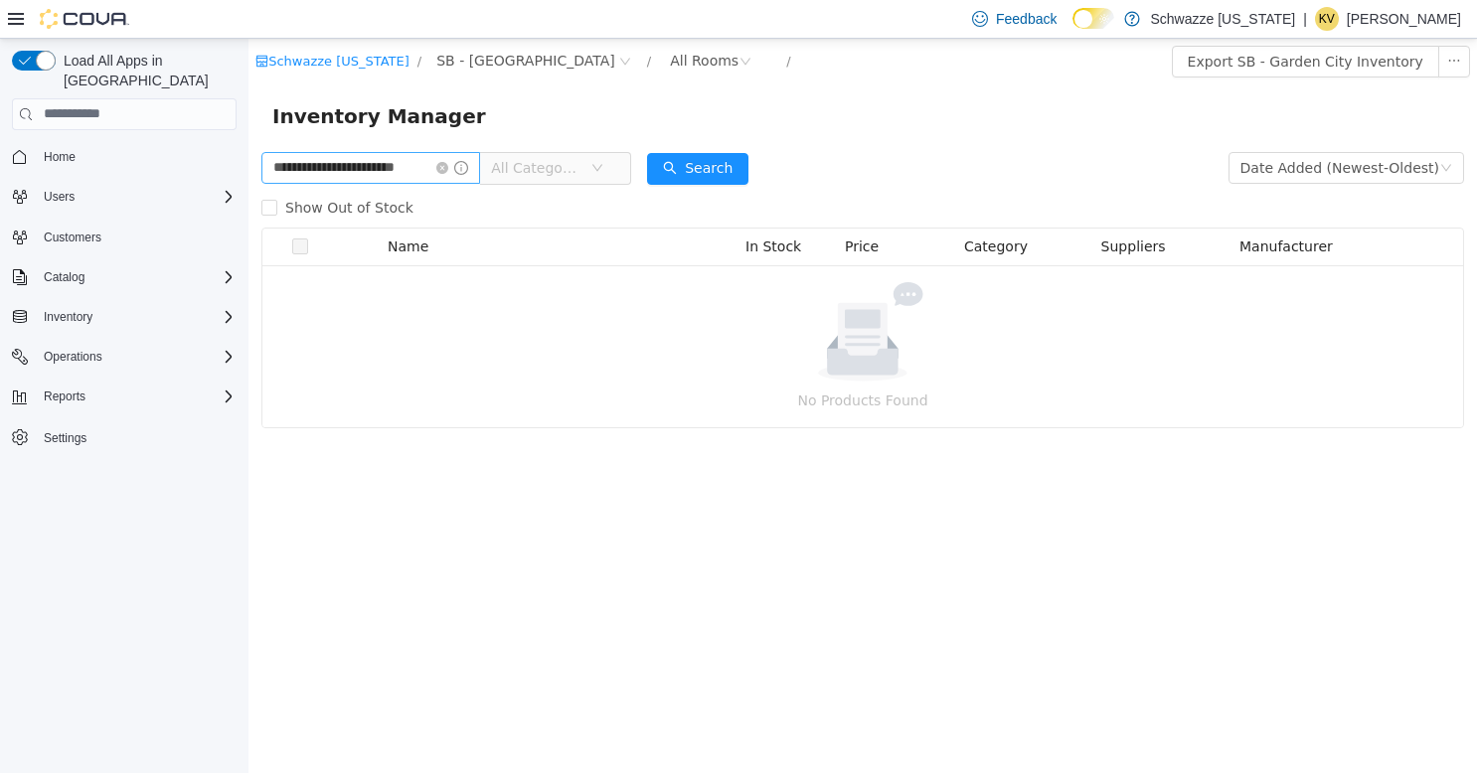
click at [442, 166] on icon "icon: close-circle" at bounding box center [442, 167] width 12 height 12
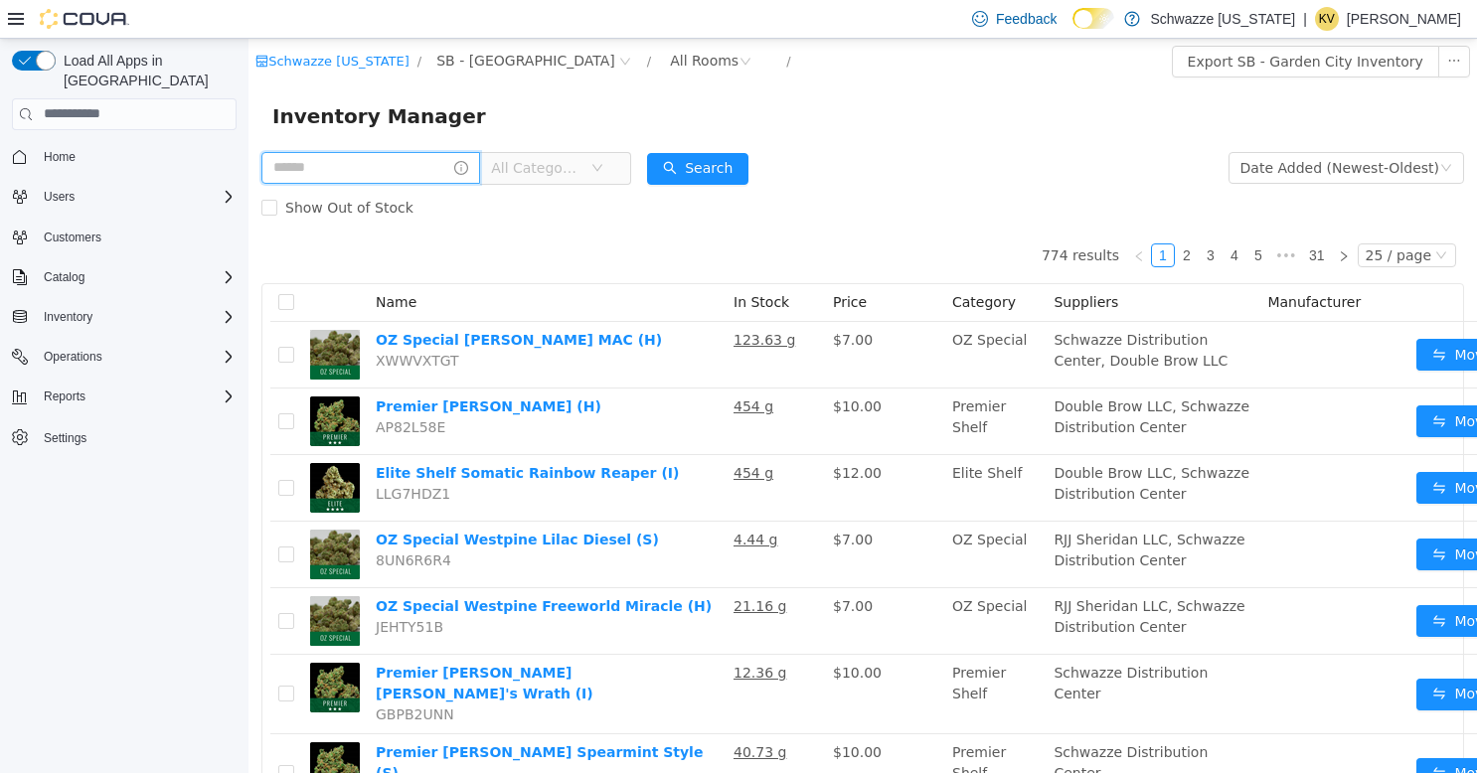
click at [411, 162] on input "text" at bounding box center [370, 167] width 219 height 32
type input "****"
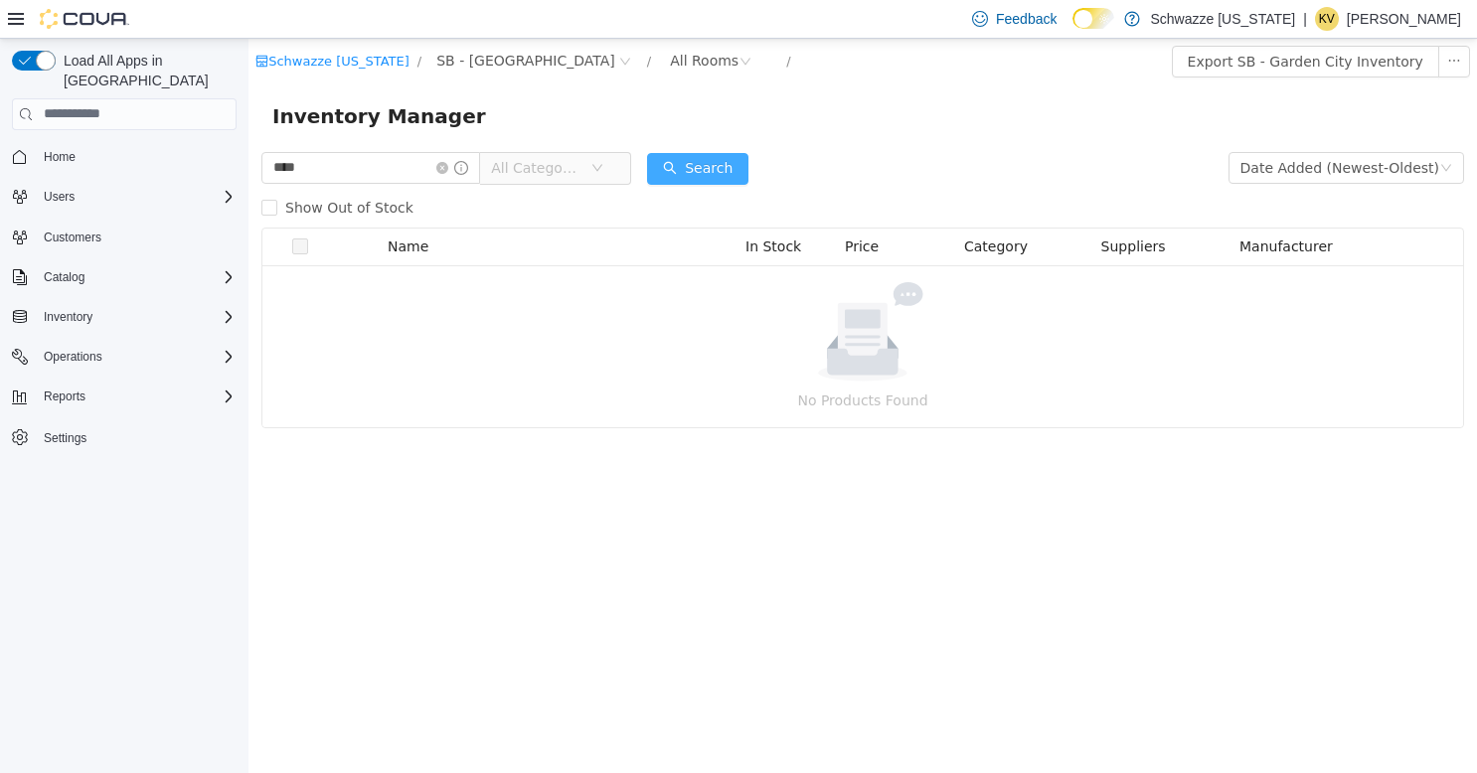
click at [687, 157] on button "Search" at bounding box center [697, 168] width 101 height 32
click at [687, 154] on button "Search" at bounding box center [697, 168] width 101 height 32
click at [444, 164] on icon "icon: close-circle" at bounding box center [442, 167] width 12 height 12
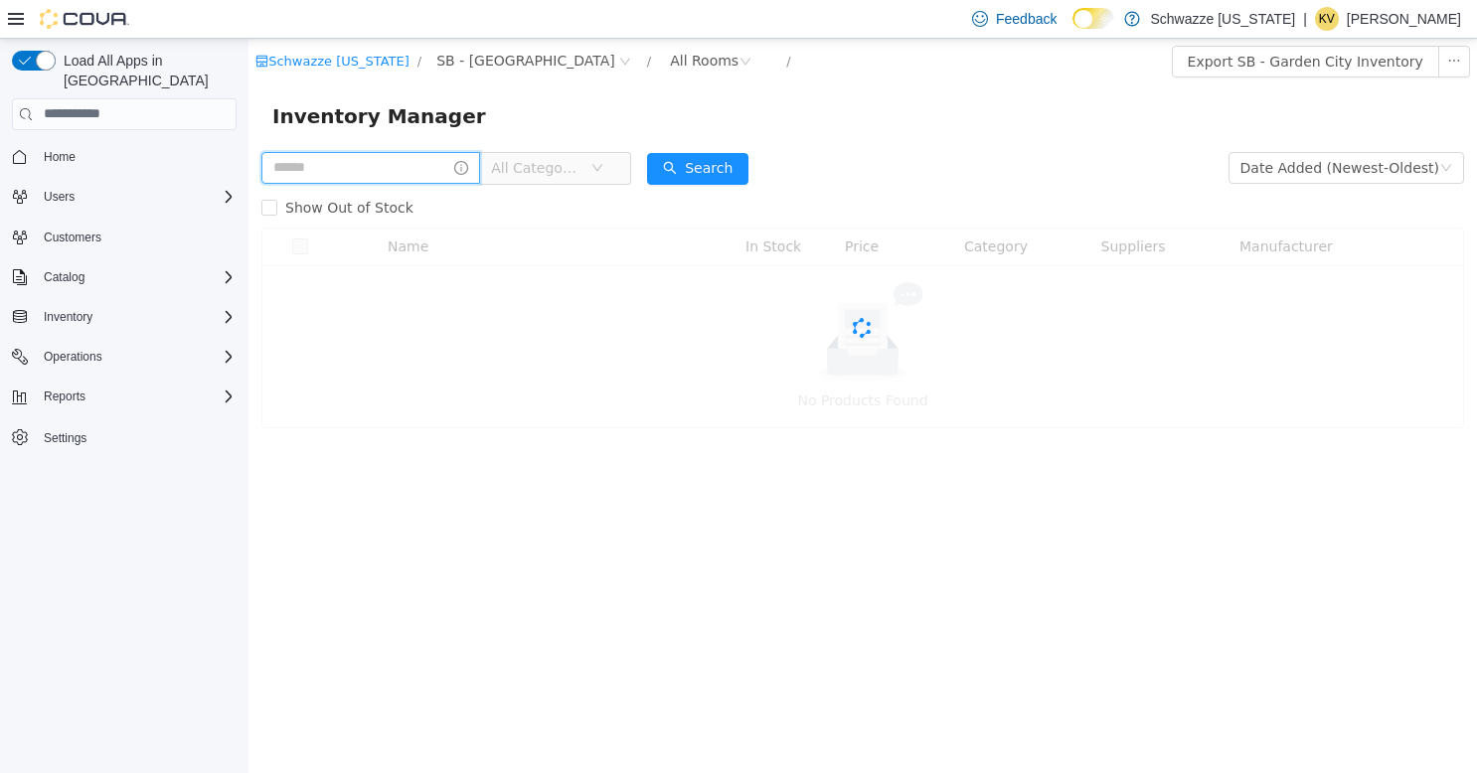
click at [397, 164] on input "text" at bounding box center [370, 167] width 219 height 32
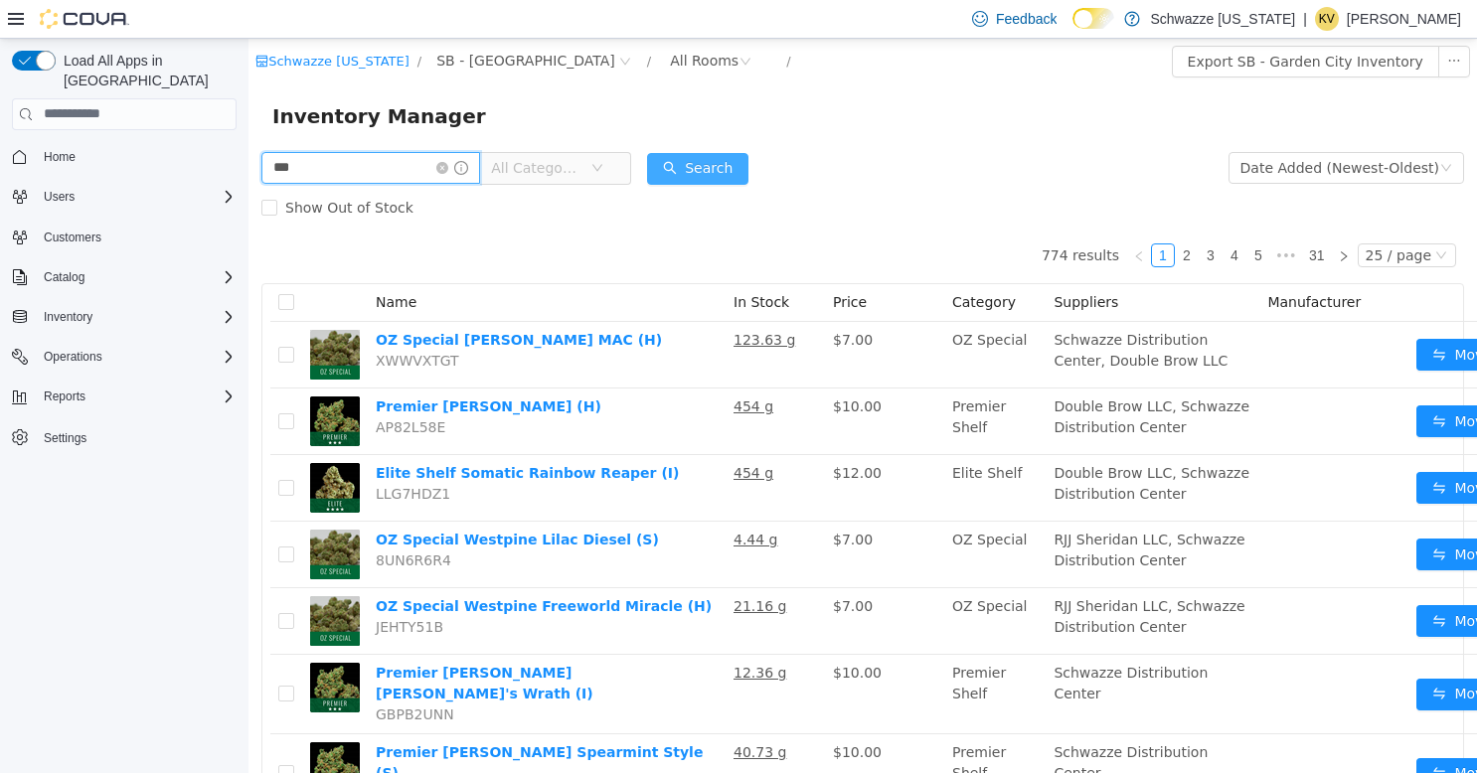
type input "***"
click at [670, 168] on button "Search" at bounding box center [697, 168] width 101 height 32
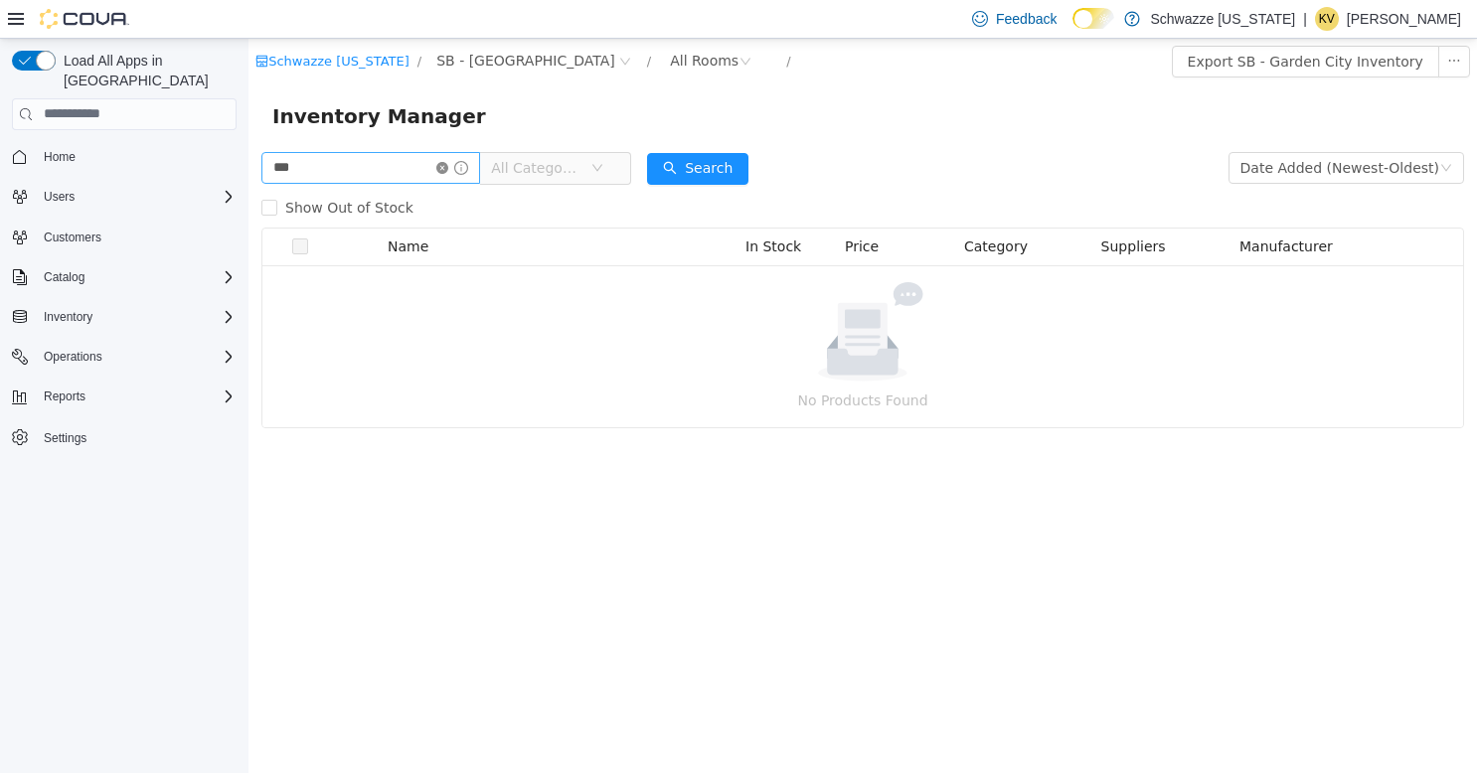
click at [444, 170] on icon "icon: close-circle" at bounding box center [442, 167] width 12 height 12
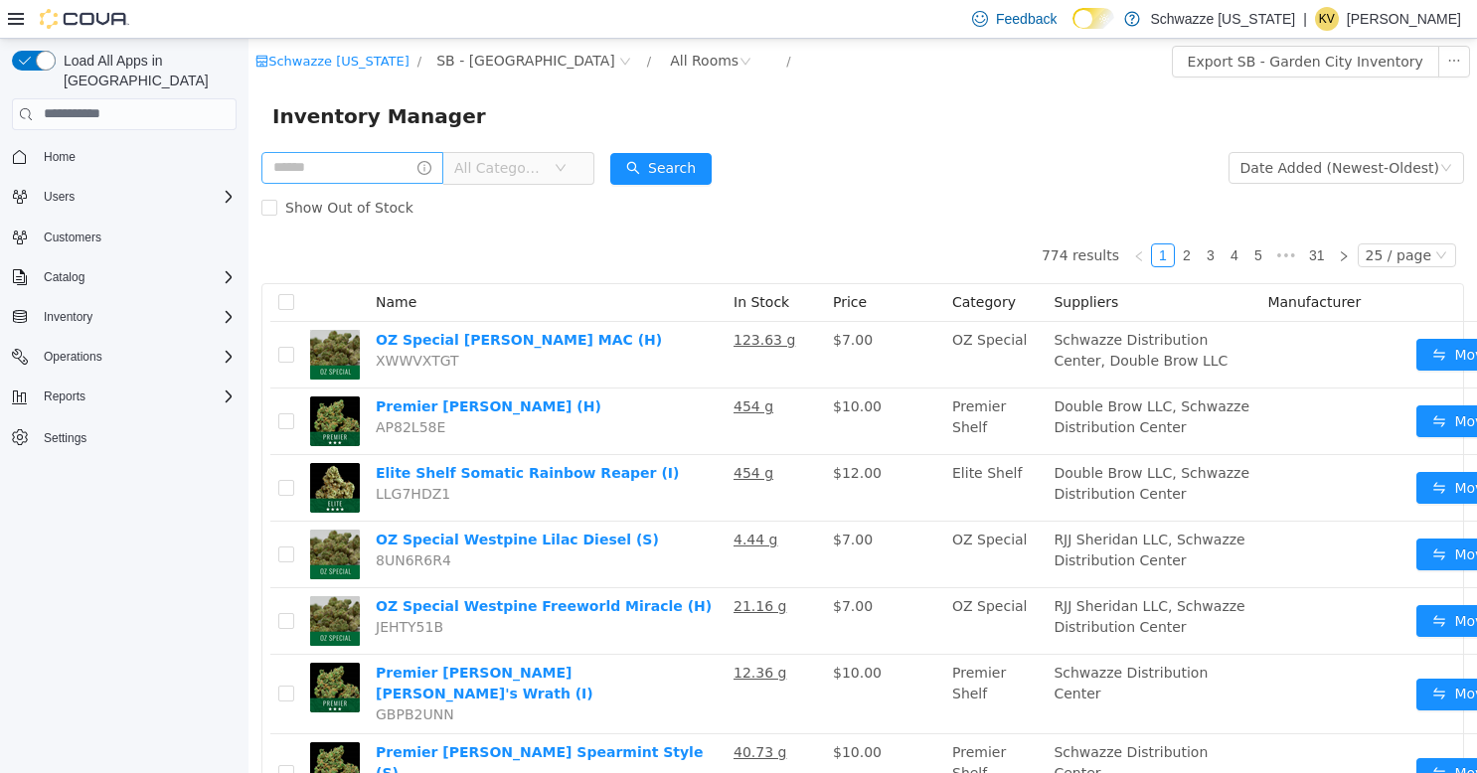
click at [383, 159] on input "text" at bounding box center [352, 167] width 182 height 32
type input "**********"
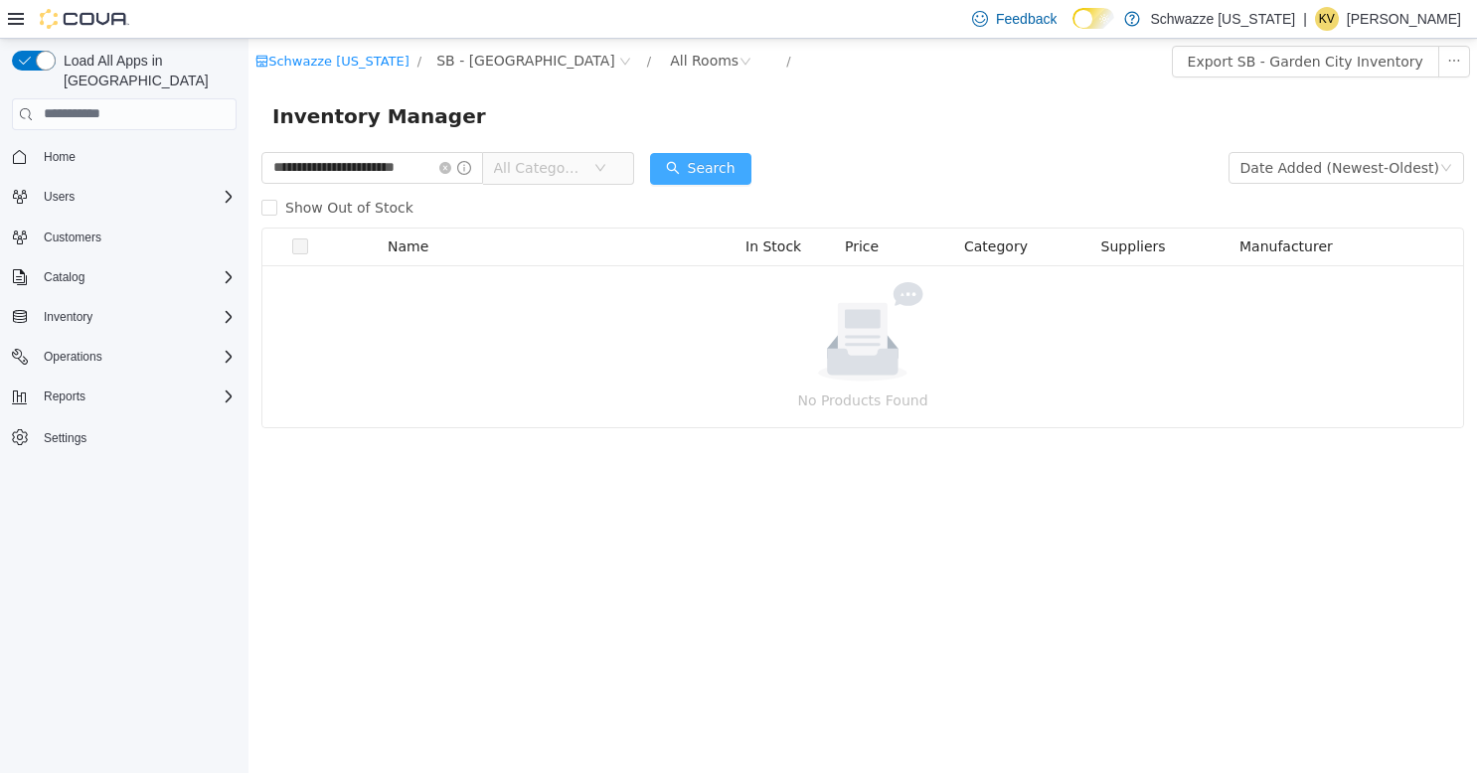
click at [726, 163] on button "Search" at bounding box center [700, 168] width 101 height 32
click at [725, 162] on button "Search" at bounding box center [700, 168] width 101 height 32
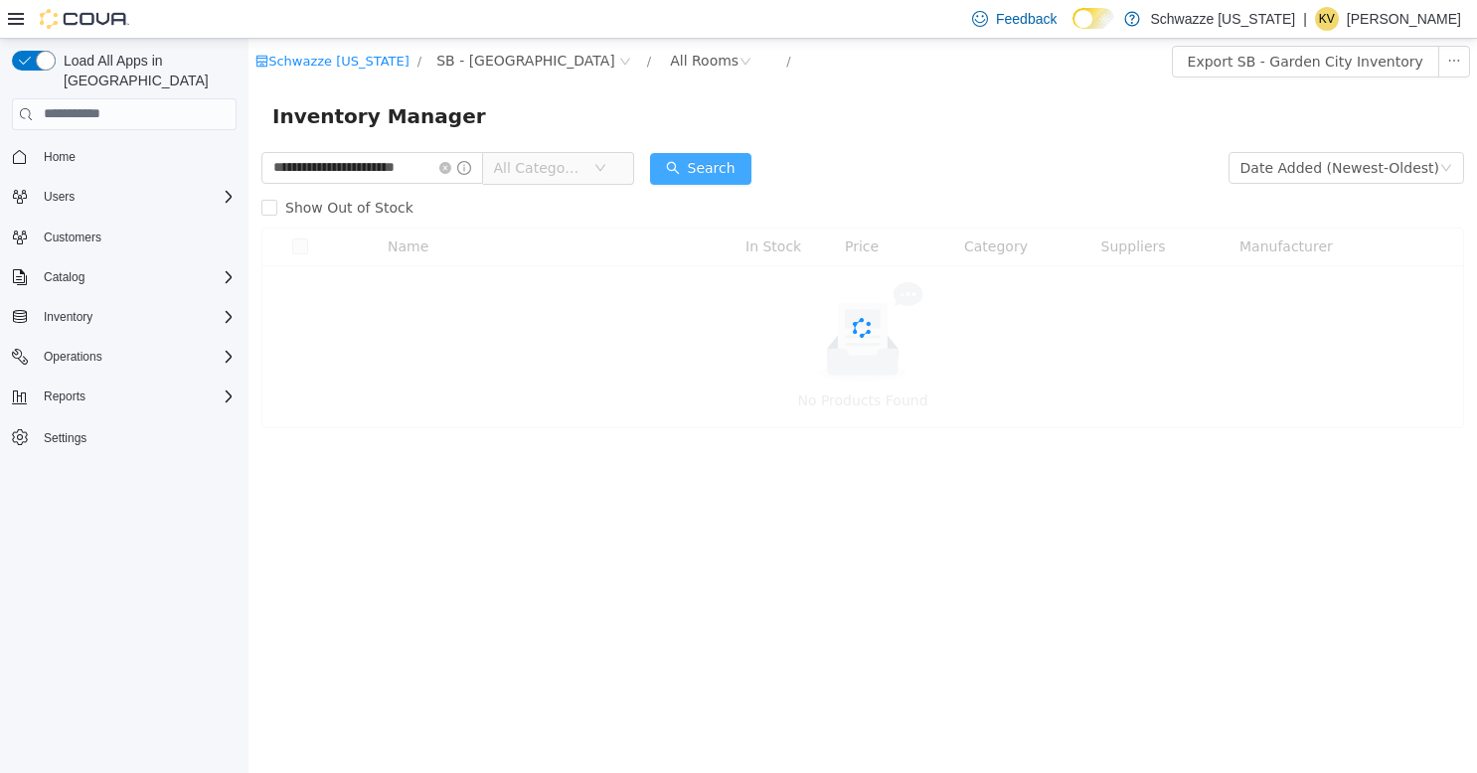
click at [724, 162] on button "Search" at bounding box center [700, 168] width 101 height 32
click at [724, 161] on button "Search" at bounding box center [700, 168] width 101 height 32
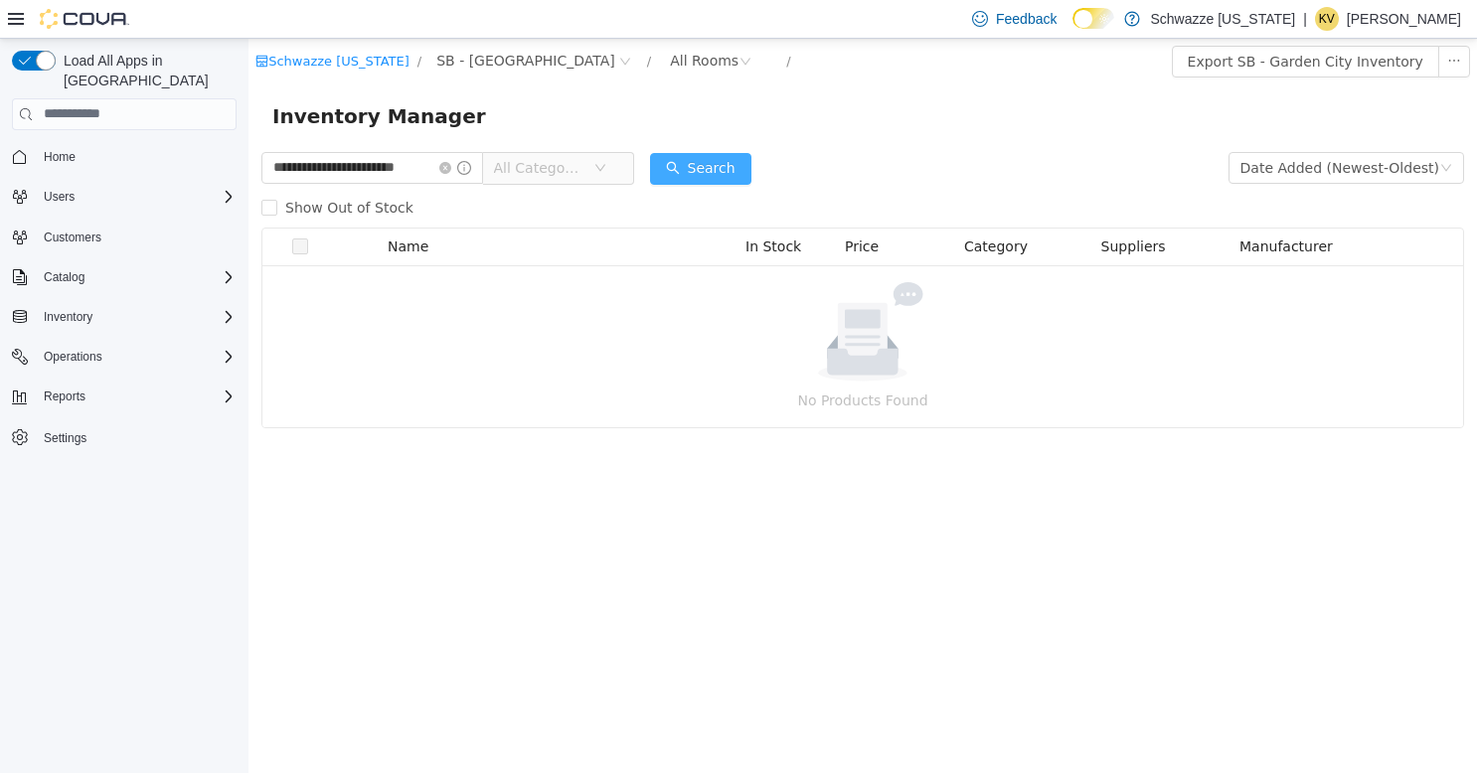
click at [724, 161] on button "Search" at bounding box center [700, 168] width 101 height 32
click at [724, 160] on button "Search" at bounding box center [700, 168] width 101 height 32
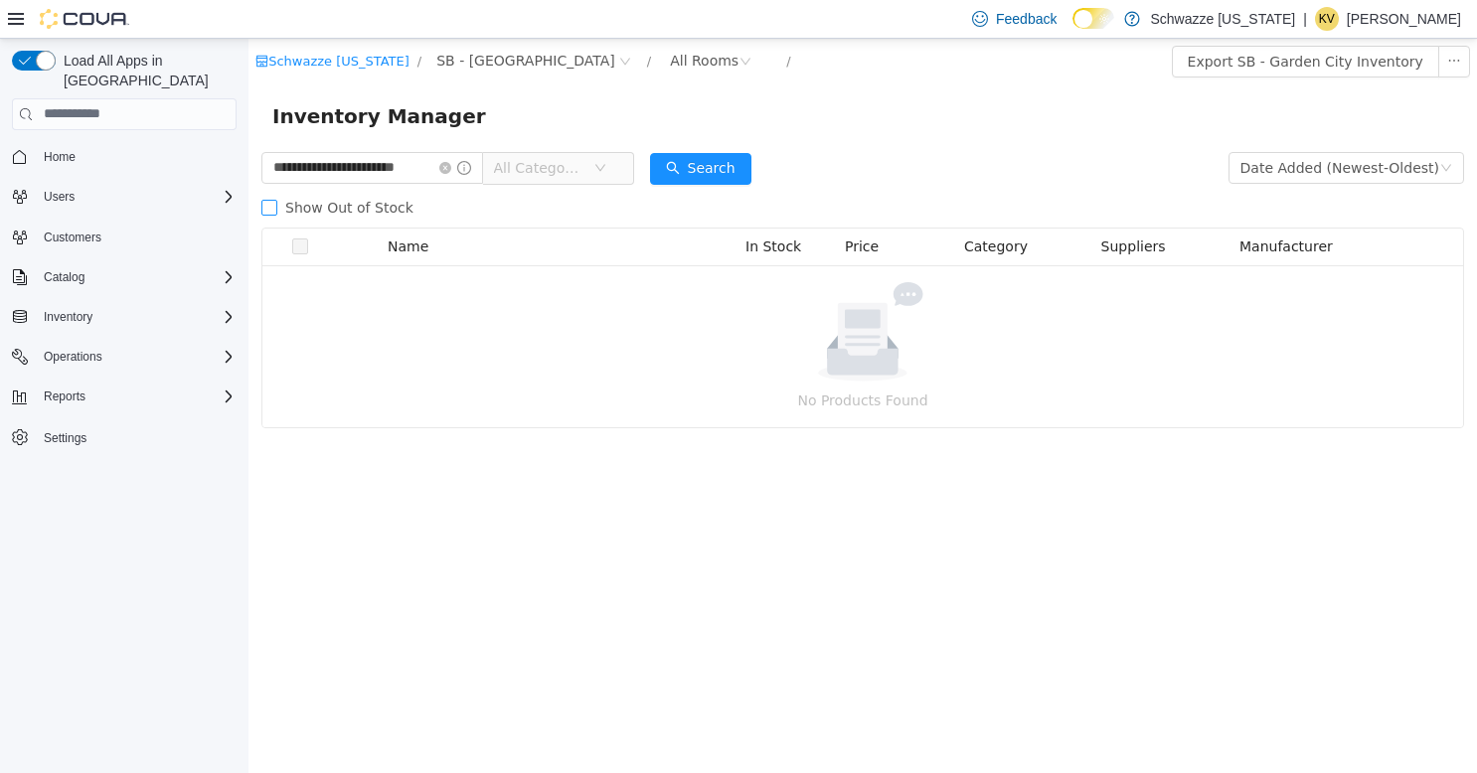
click at [262, 212] on span at bounding box center [269, 207] width 16 height 16
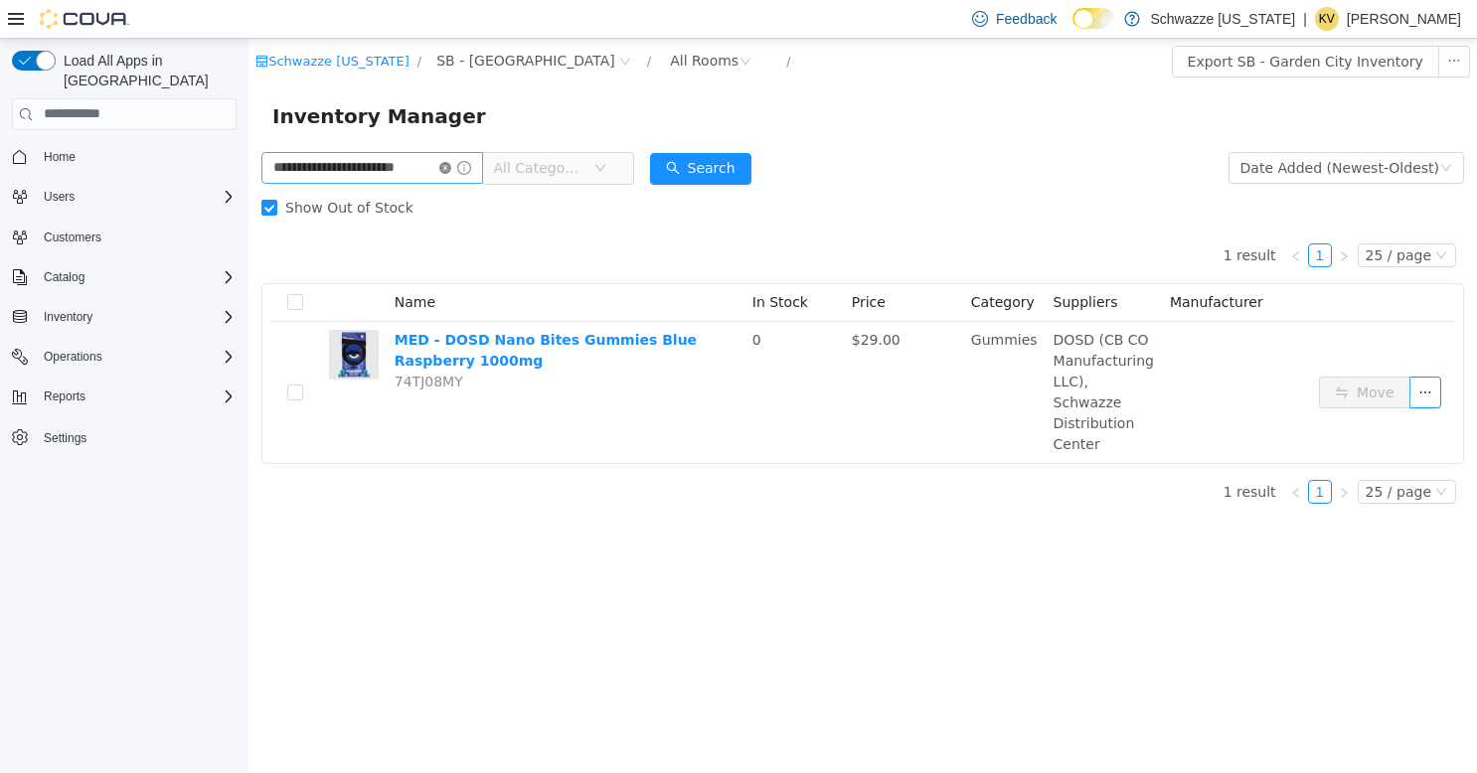
click at [445, 164] on icon "icon: close-circle" at bounding box center [445, 167] width 12 height 12
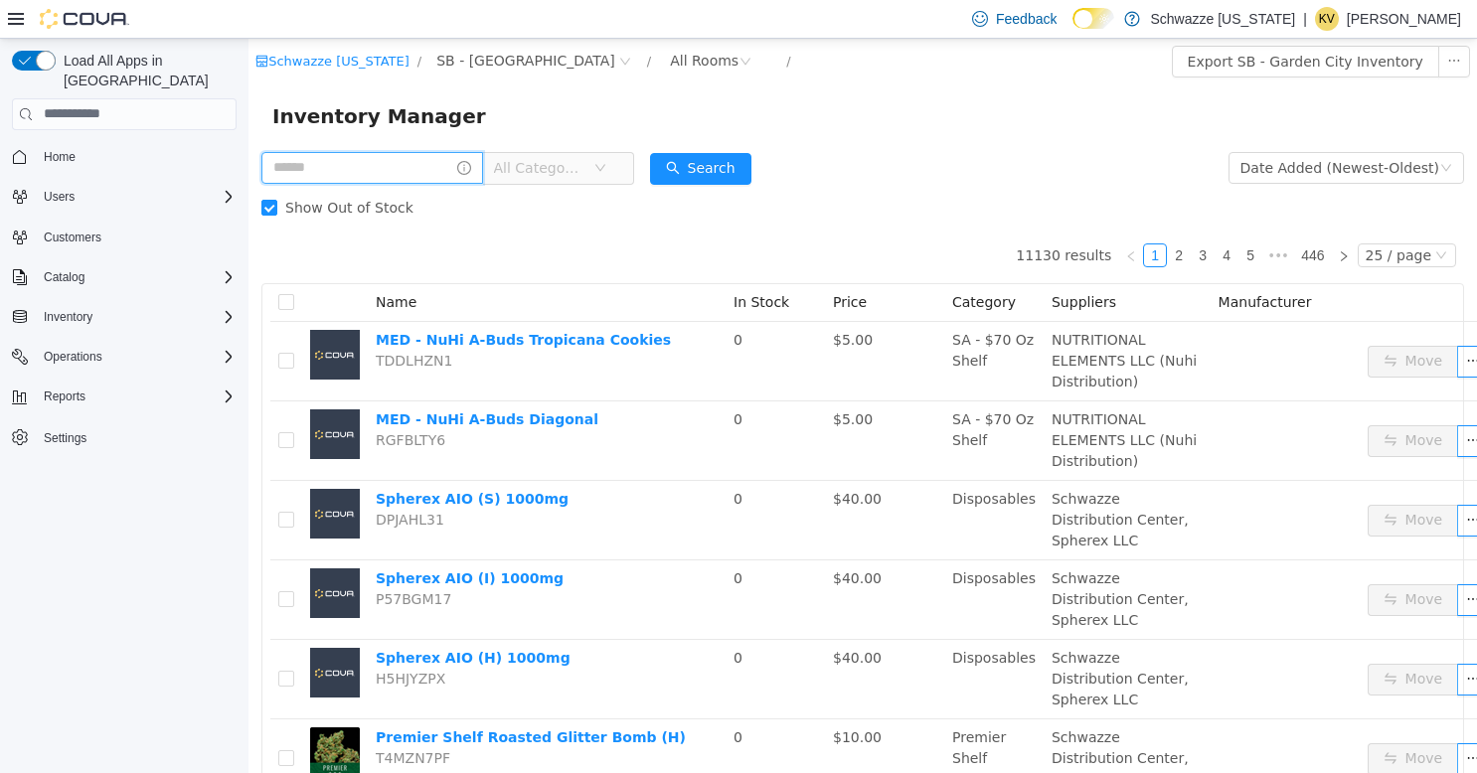
click at [398, 173] on input "text" at bounding box center [372, 167] width 222 height 32
type input "**********"
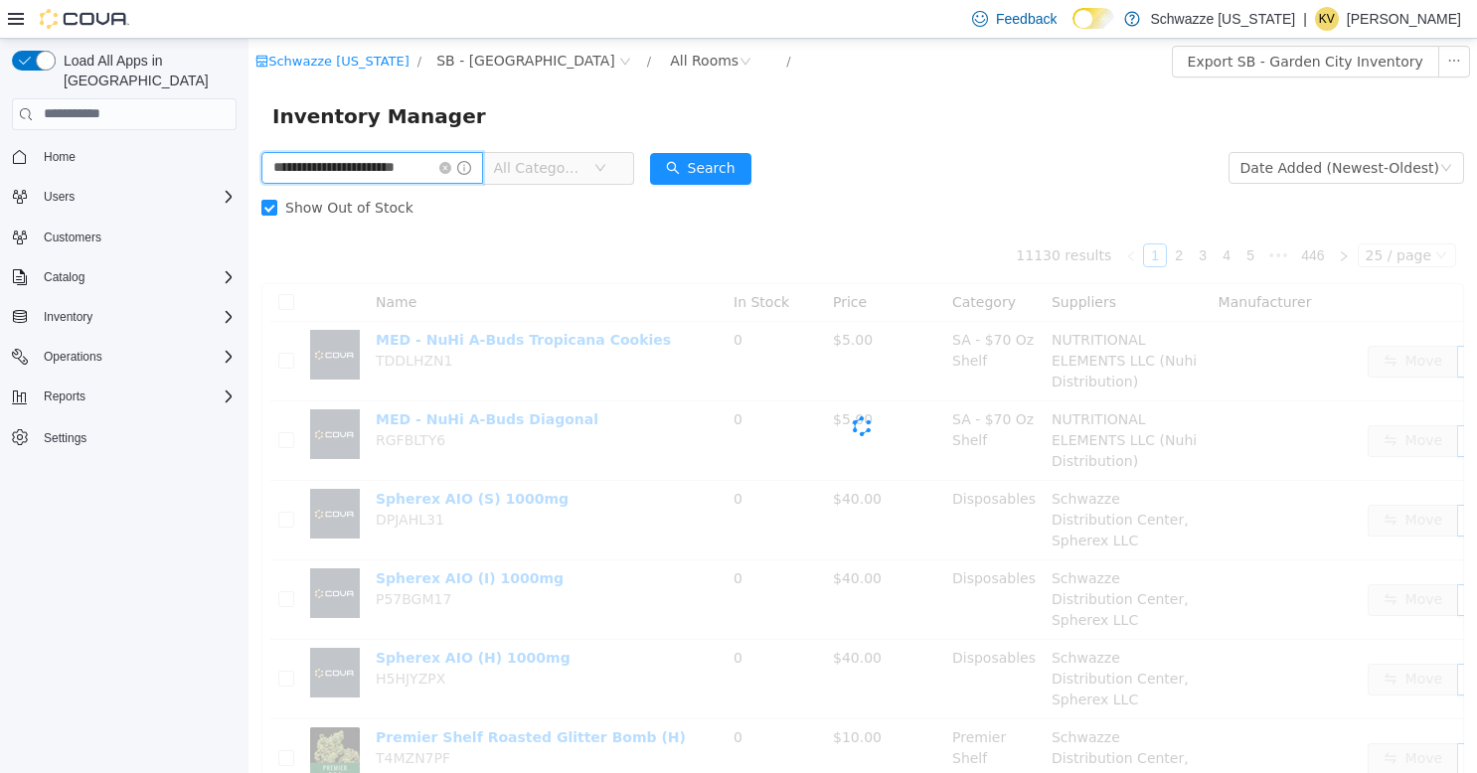
scroll to position [0, 22]
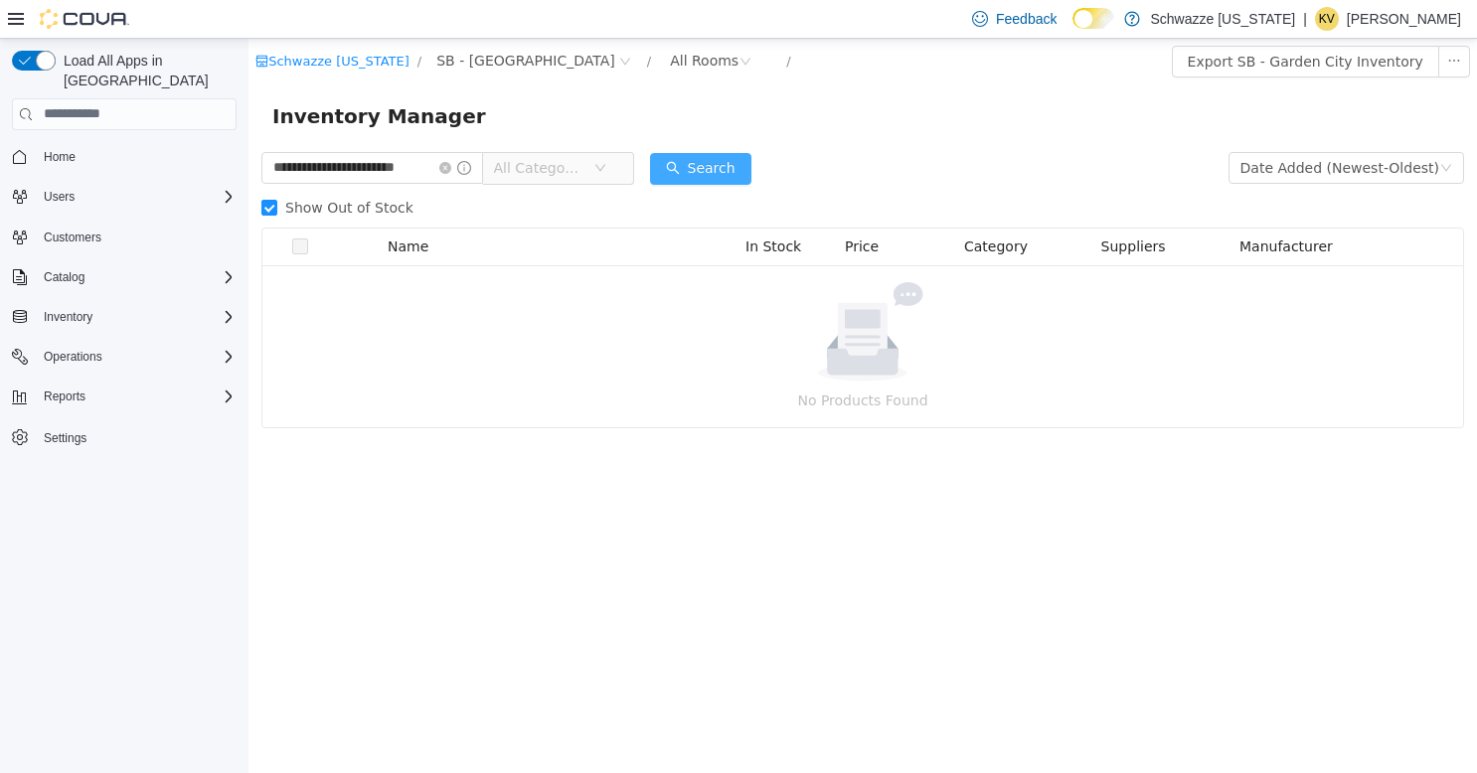
click at [711, 160] on button "Search" at bounding box center [700, 168] width 101 height 32
click at [675, 158] on button "Search" at bounding box center [700, 168] width 101 height 32
click at [675, 159] on button "Search" at bounding box center [700, 168] width 101 height 32
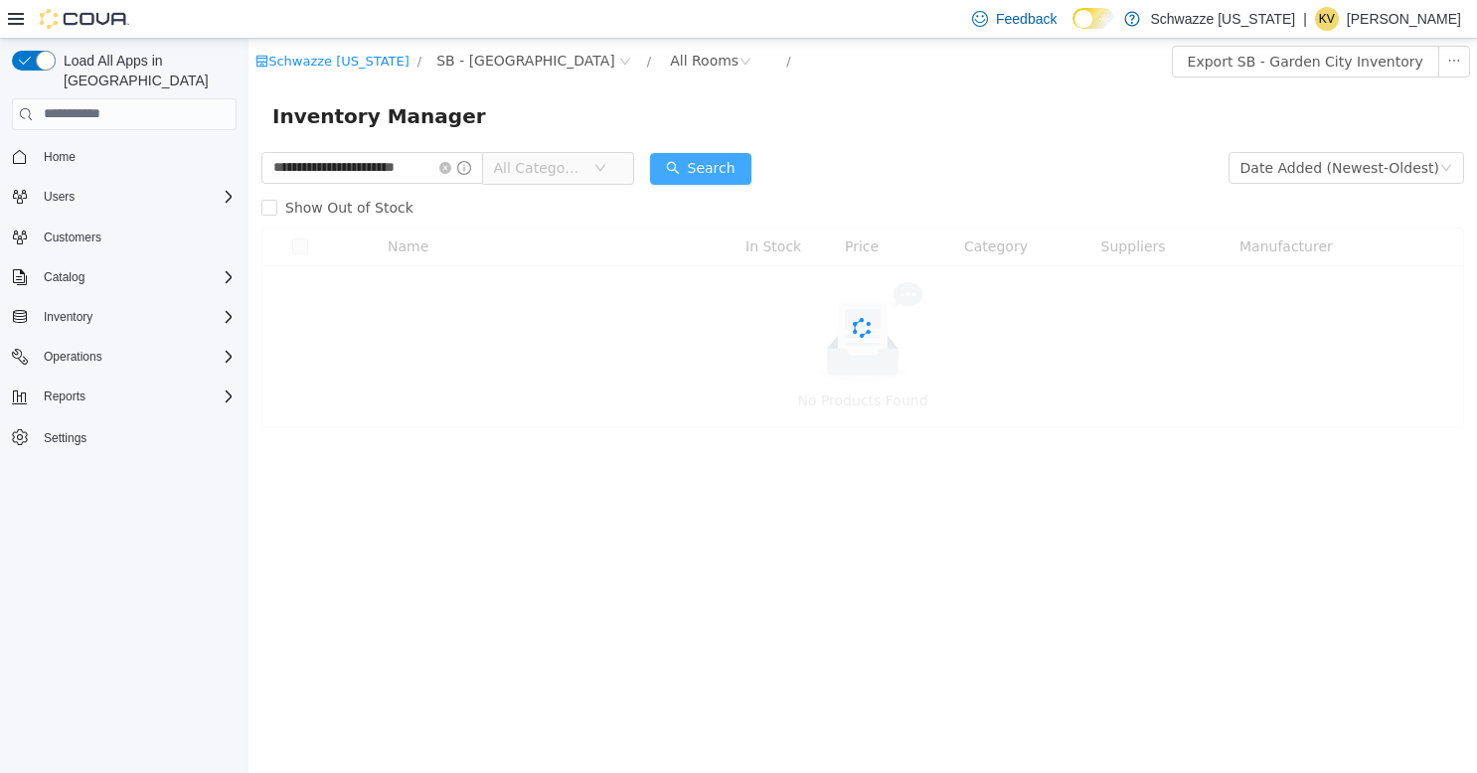
click at [675, 159] on button "Search" at bounding box center [700, 168] width 101 height 32
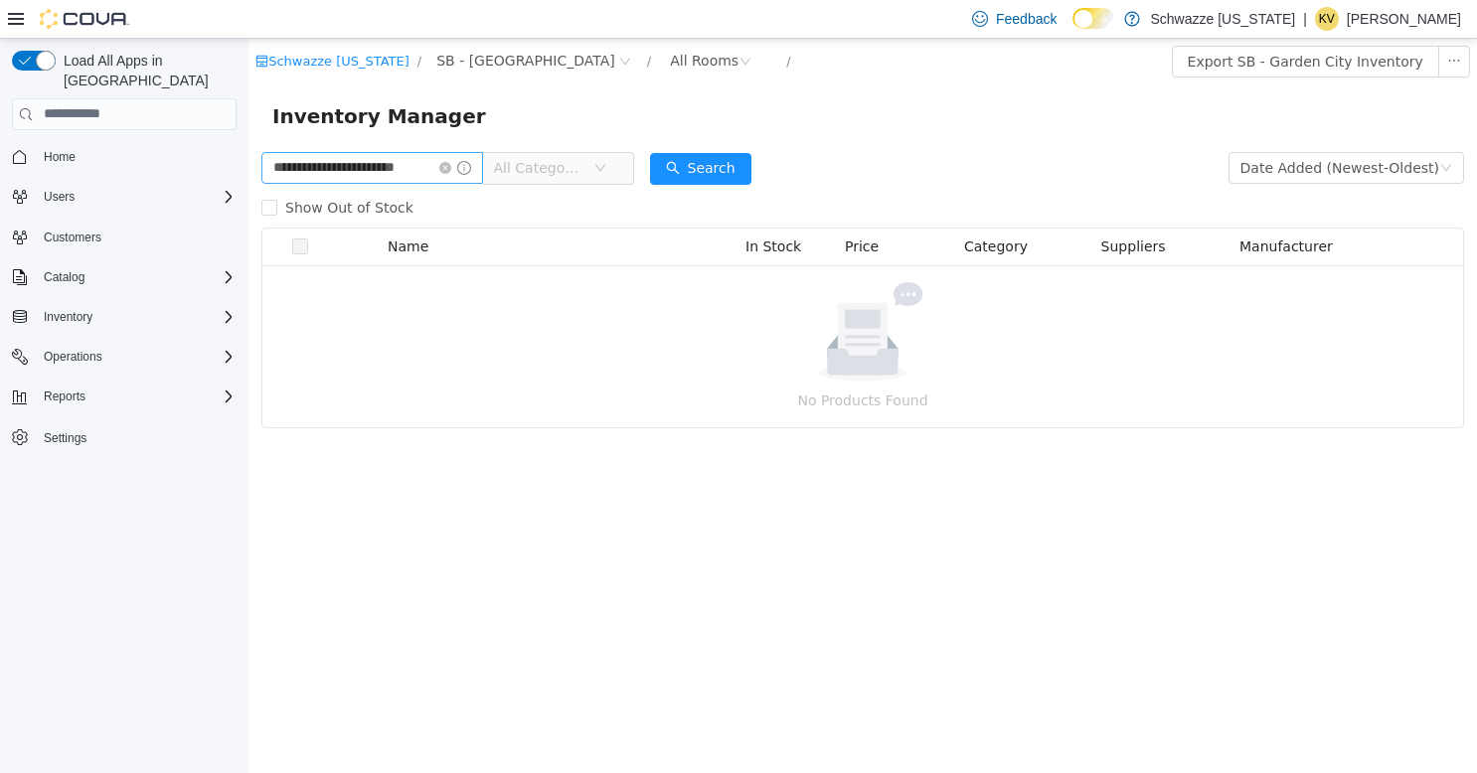
drag, startPoint x: 448, startPoint y: 166, endPoint x: 413, endPoint y: 167, distance: 34.8
click at [447, 166] on icon "icon: close-circle" at bounding box center [445, 167] width 12 height 12
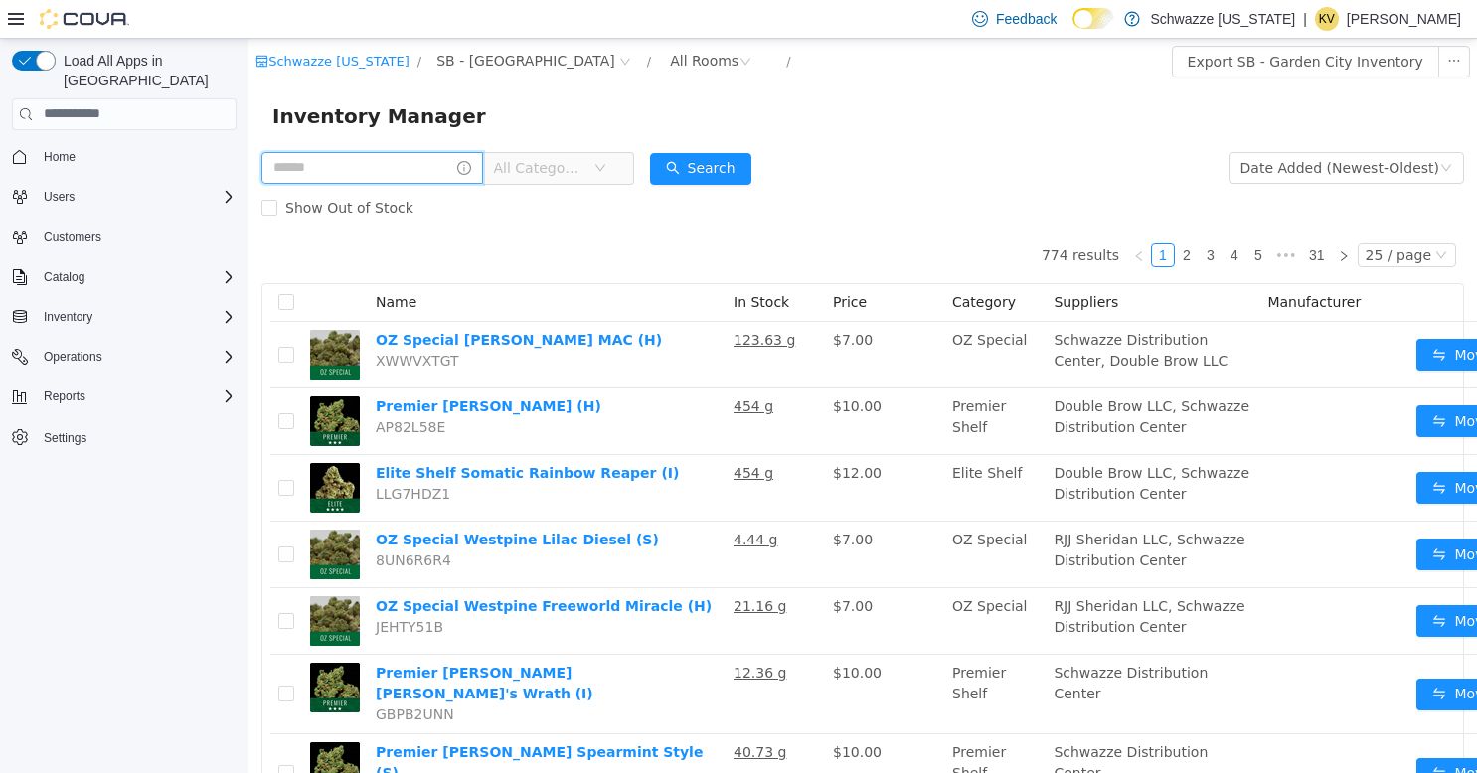
click at [413, 167] on input "text" at bounding box center [372, 167] width 222 height 32
type input "**********"
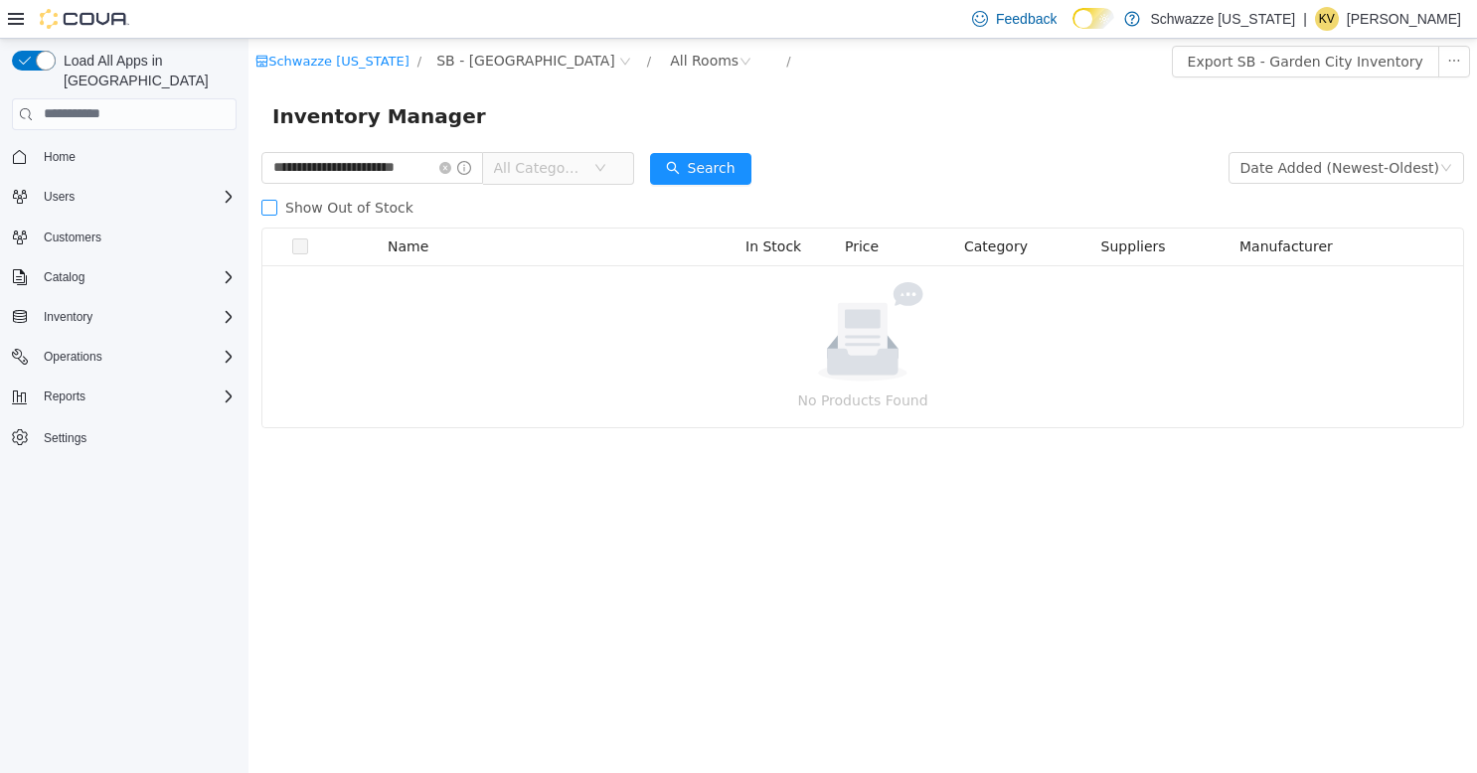
click at [263, 215] on span at bounding box center [269, 207] width 16 height 16
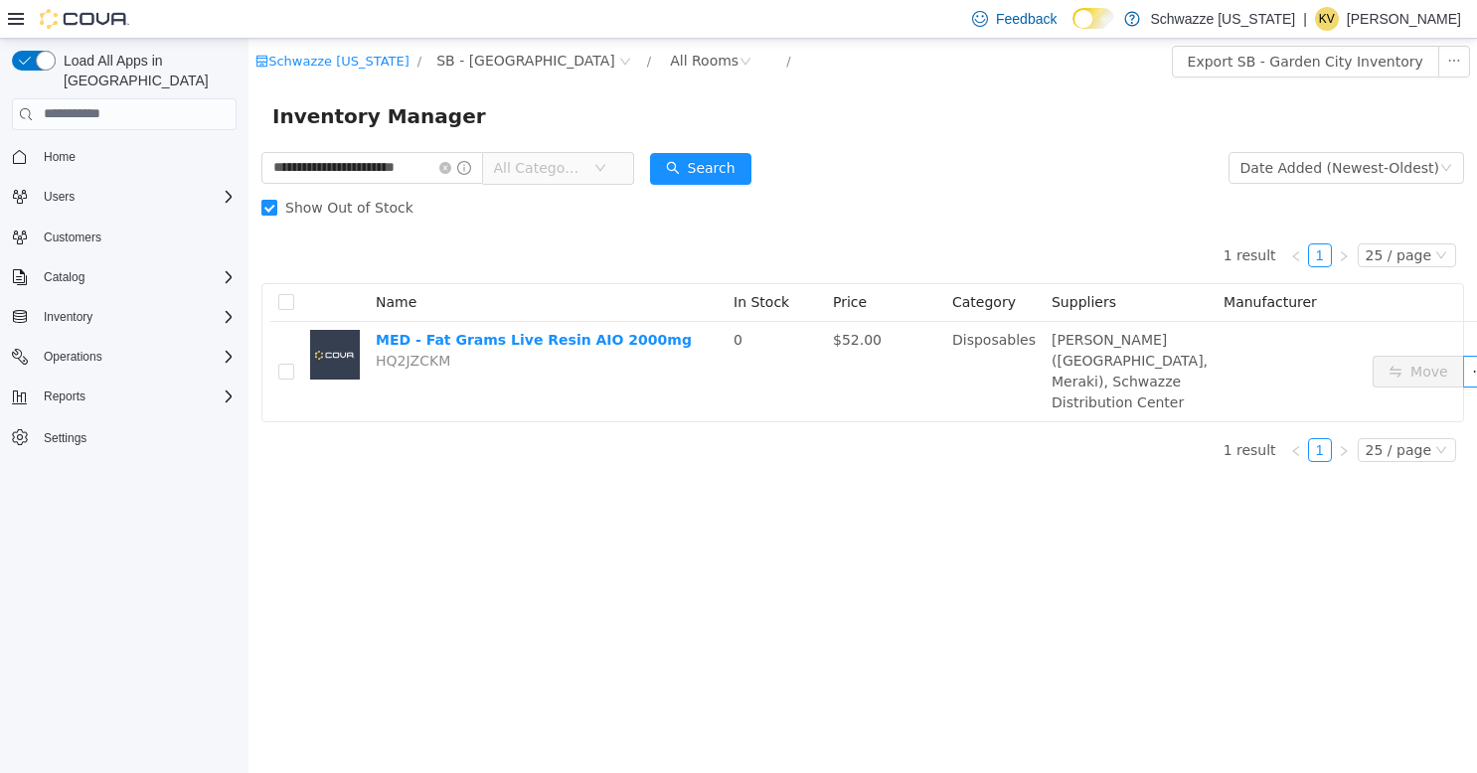
drag, startPoint x: 278, startPoint y: 207, endPoint x: 307, endPoint y: 194, distance: 31.6
click at [282, 206] on span "Show Out of Stock" at bounding box center [349, 207] width 144 height 16
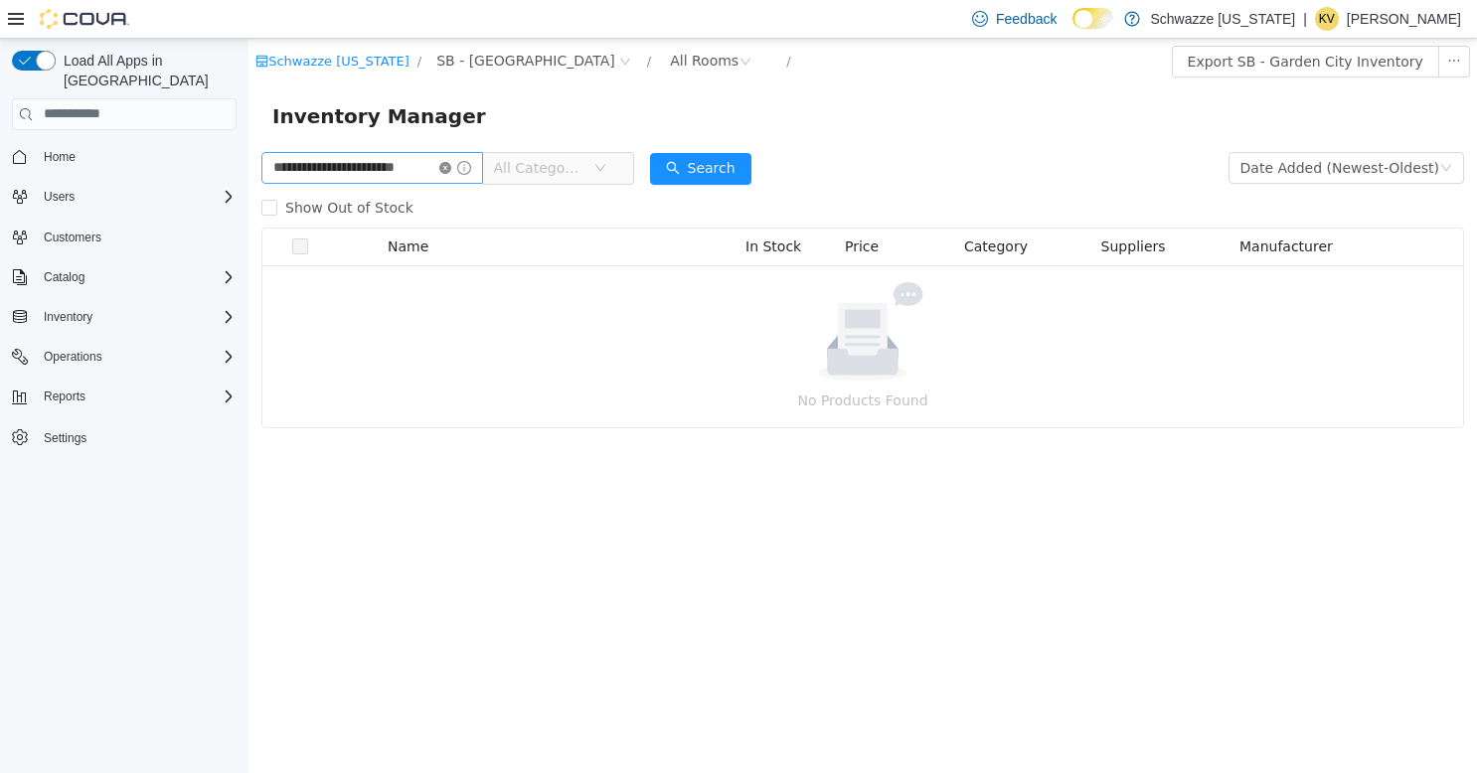
click at [448, 170] on icon "icon: close-circle" at bounding box center [445, 167] width 12 height 12
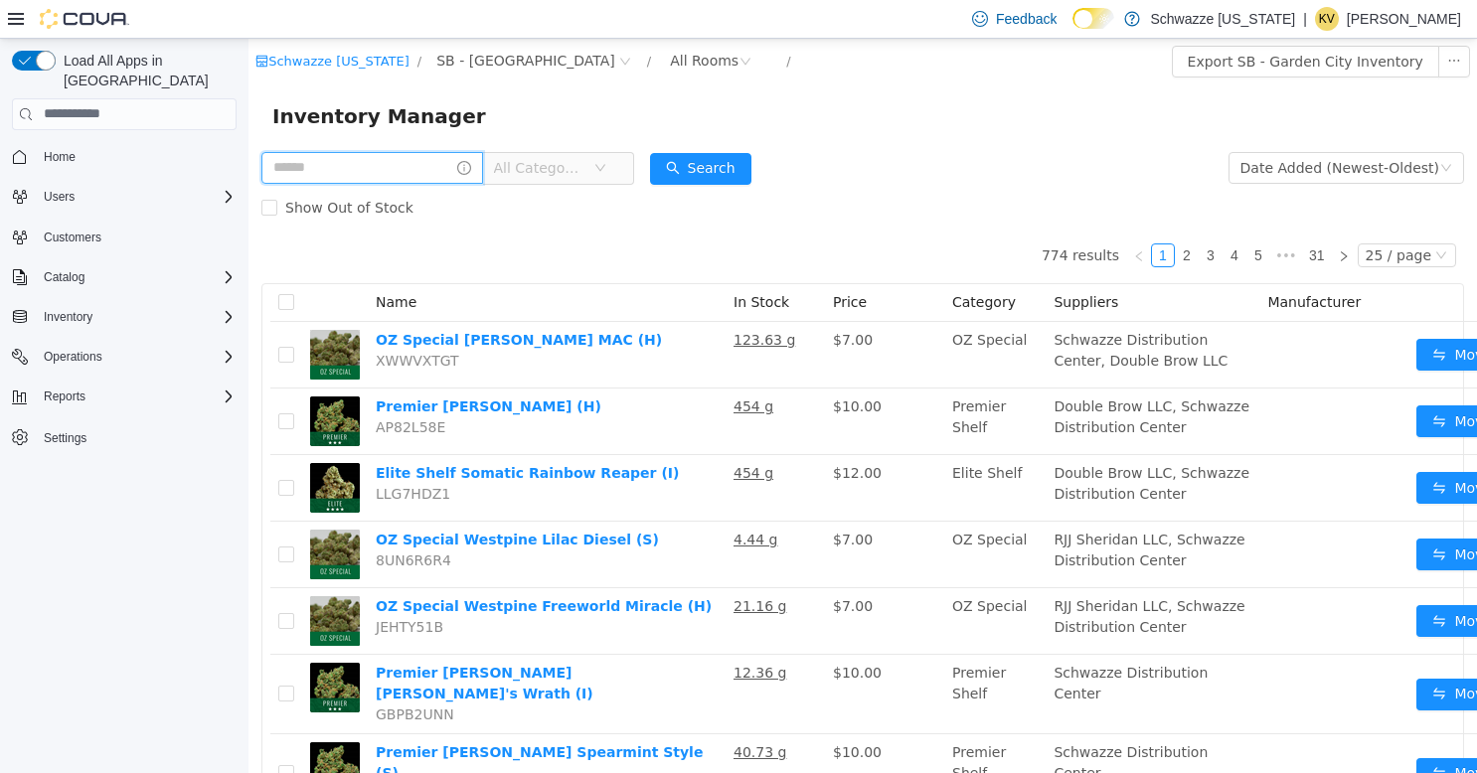
click at [336, 164] on input "text" at bounding box center [372, 167] width 222 height 32
type input "**********"
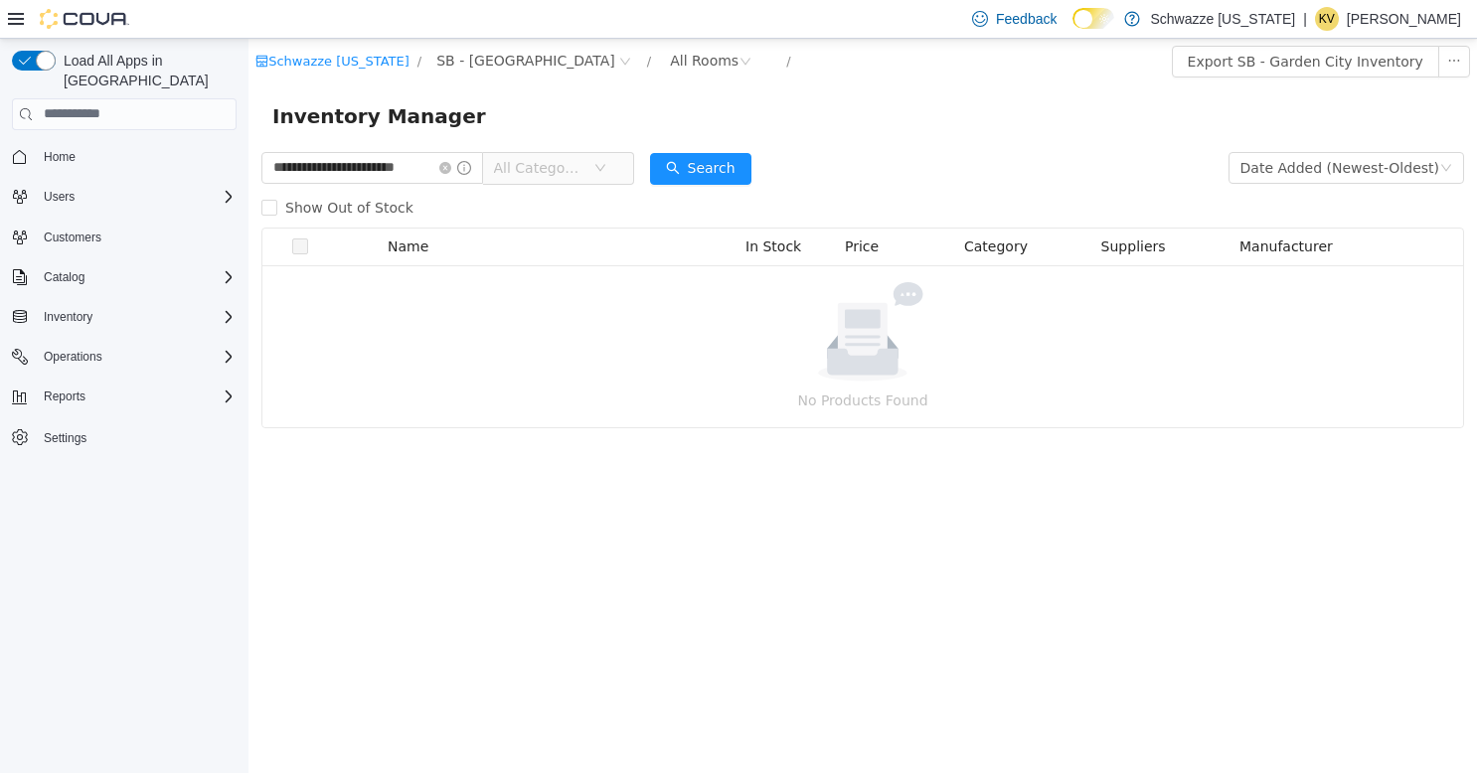
click at [445, 174] on span at bounding box center [455, 167] width 32 height 14
click at [445, 168] on icon "icon: close-circle" at bounding box center [445, 167] width 12 height 12
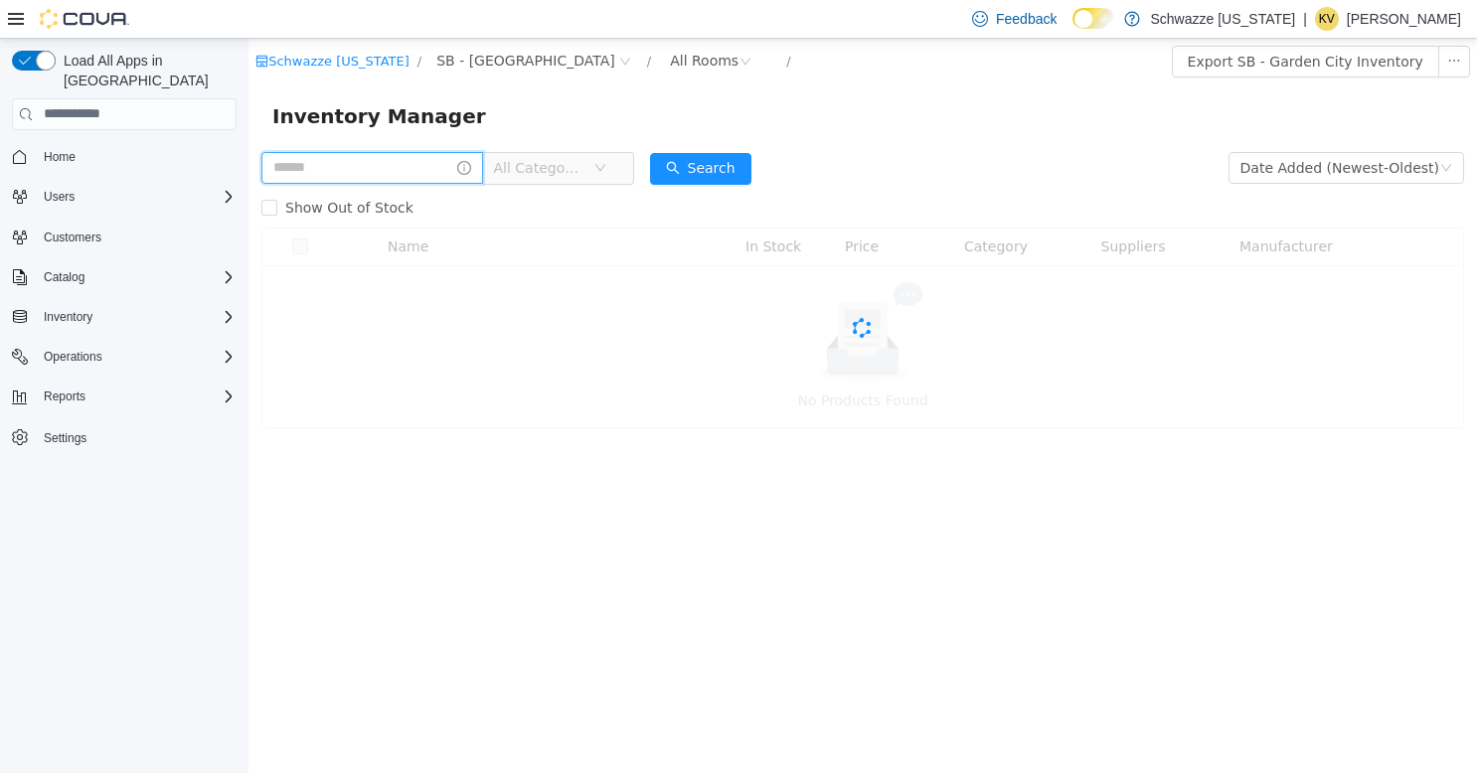
click at [408, 170] on input "text" at bounding box center [372, 167] width 222 height 32
